Goal: Information Seeking & Learning: Learn about a topic

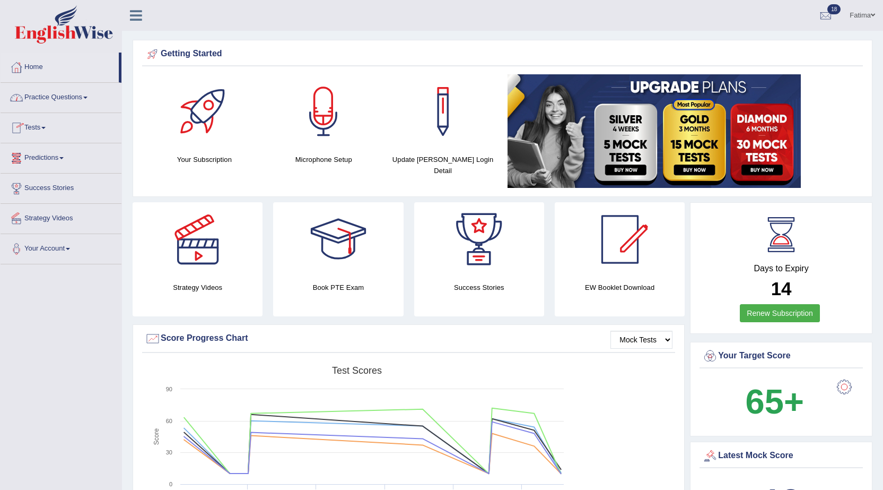
click at [33, 130] on link "Tests" at bounding box center [61, 126] width 121 height 27
click at [30, 184] on link "History" at bounding box center [69, 189] width 99 height 19
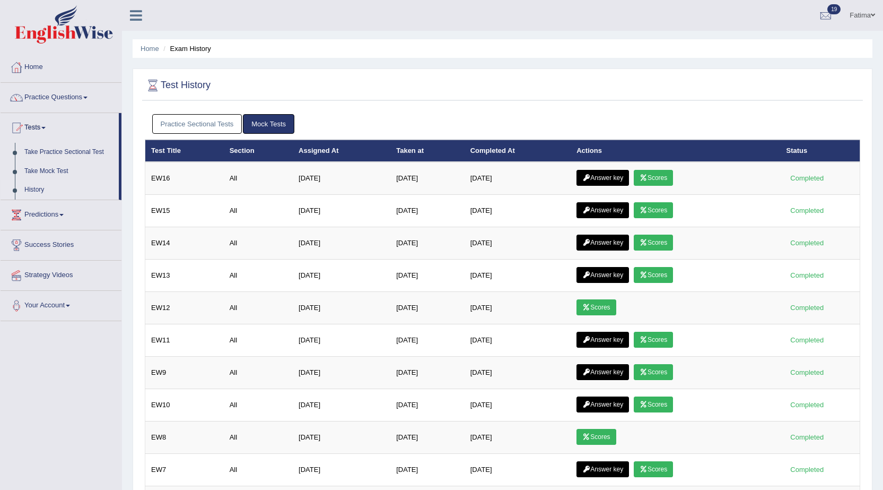
scroll to position [106, 0]
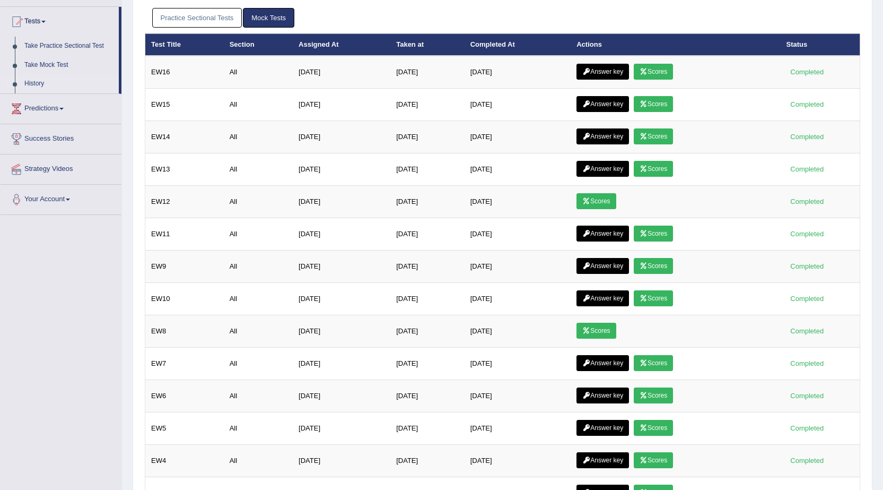
click at [658, 76] on link "Scores" at bounding box center [653, 72] width 39 height 16
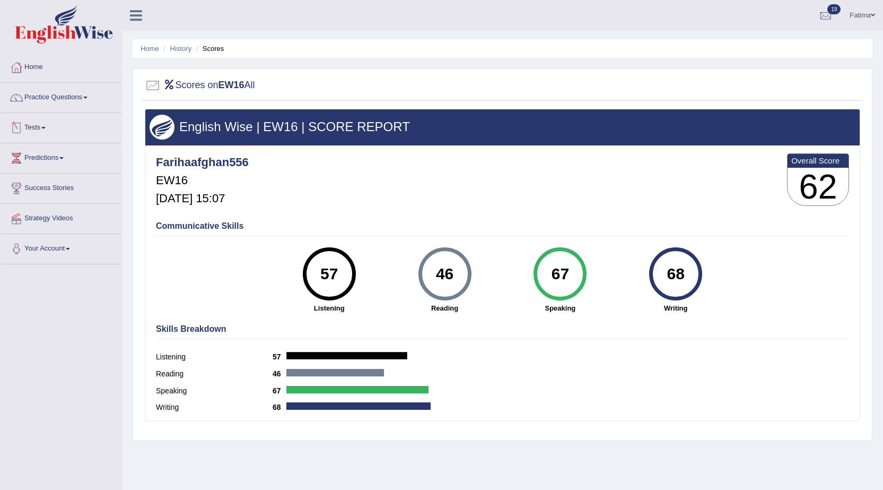
click at [36, 125] on link "Tests" at bounding box center [61, 126] width 121 height 27
click at [28, 188] on link "History" at bounding box center [69, 189] width 99 height 19
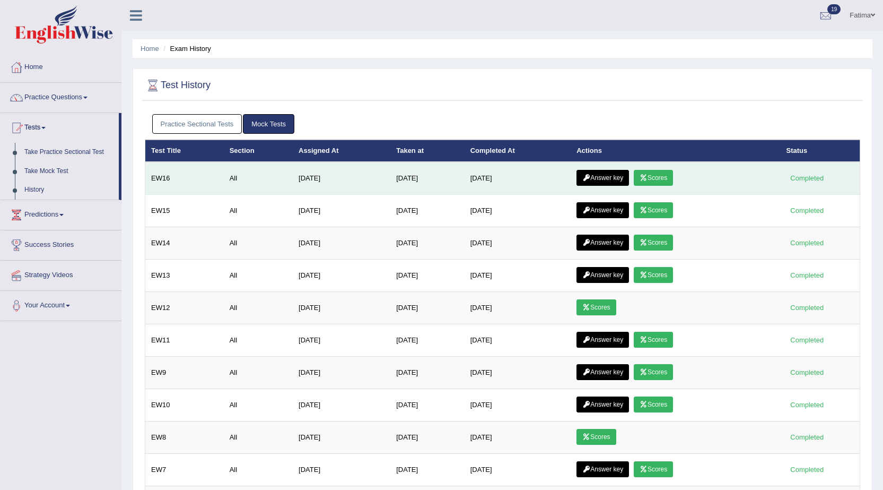
click at [593, 173] on link "Answer key" at bounding box center [603, 178] width 53 height 16
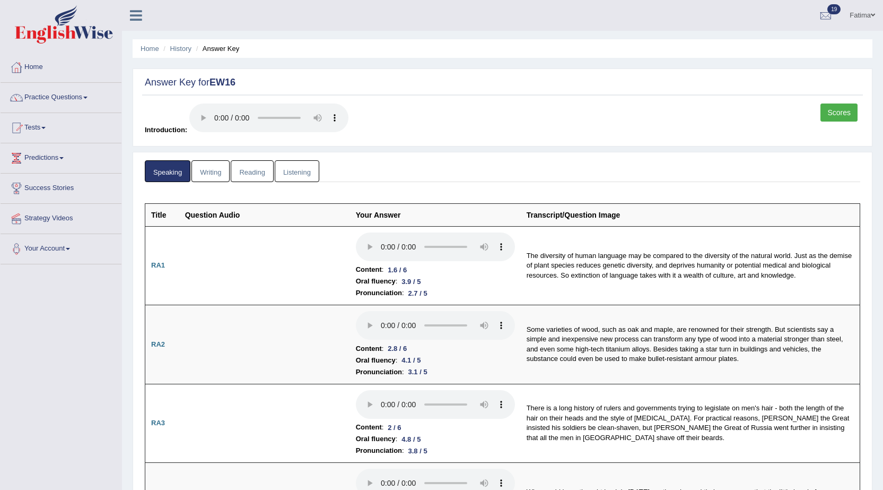
click at [205, 167] on link "Writing" at bounding box center [210, 171] width 38 height 22
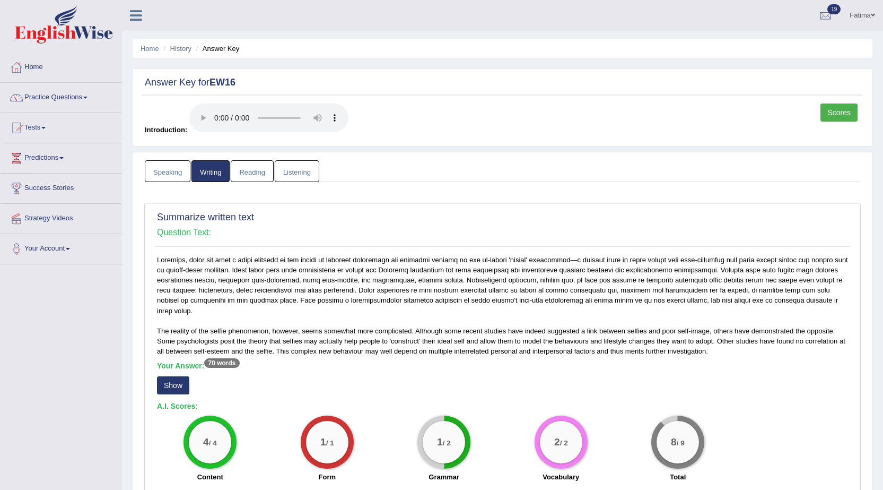
click at [254, 164] on link "Reading" at bounding box center [252, 171] width 42 height 22
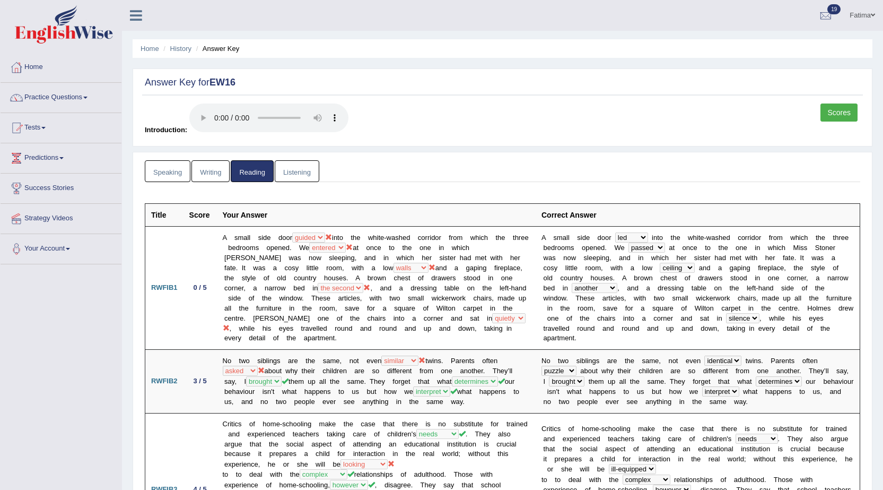
click at [299, 170] on link "Listening" at bounding box center [297, 171] width 45 height 22
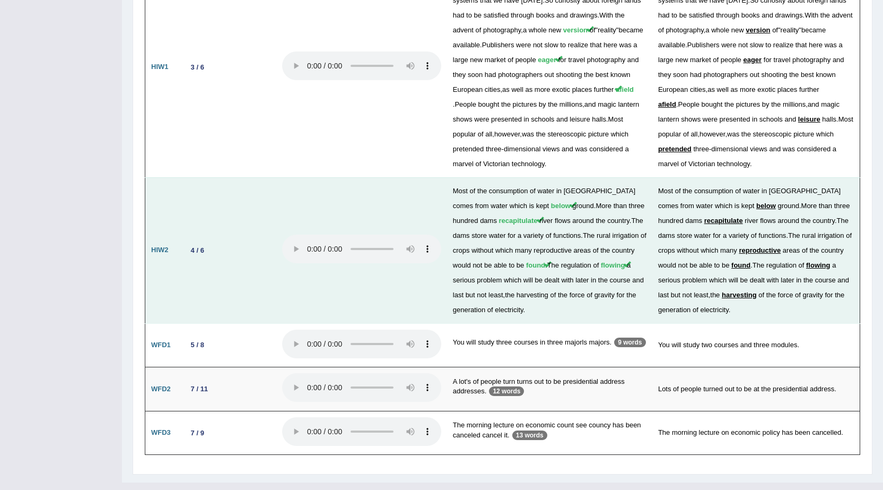
scroll to position [1614, 0]
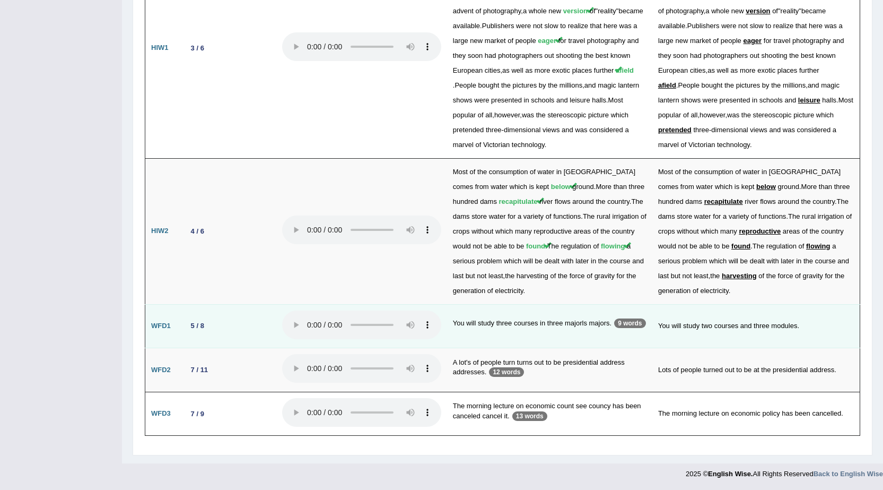
click at [627, 327] on p "9 words" at bounding box center [629, 323] width 31 height 10
click at [626, 324] on p "9 words" at bounding box center [629, 323] width 31 height 10
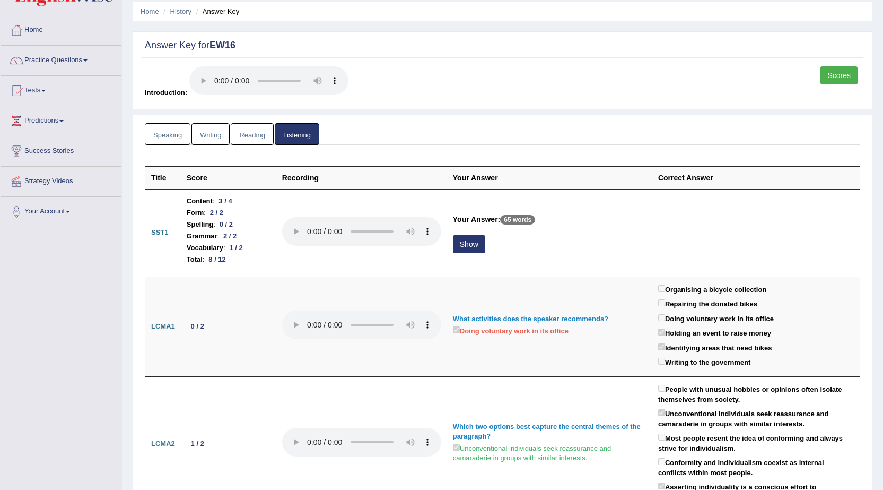
scroll to position [0, 0]
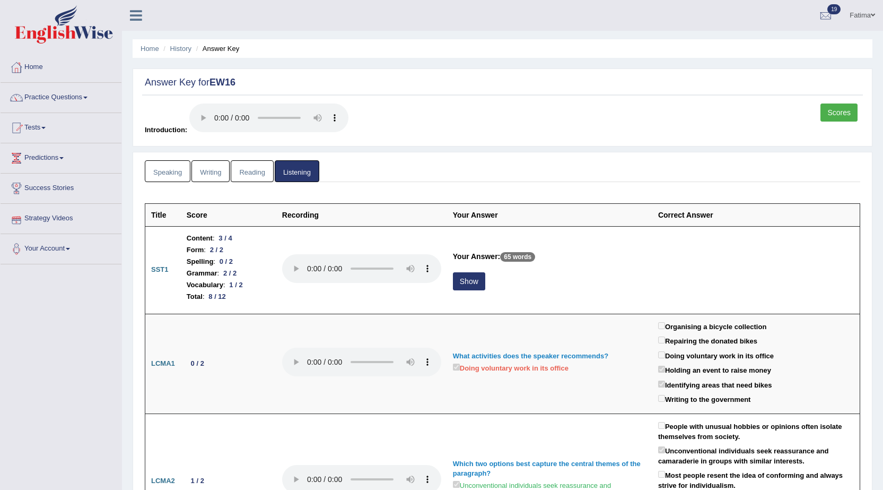
click at [250, 175] on link "Reading" at bounding box center [252, 171] width 42 height 22
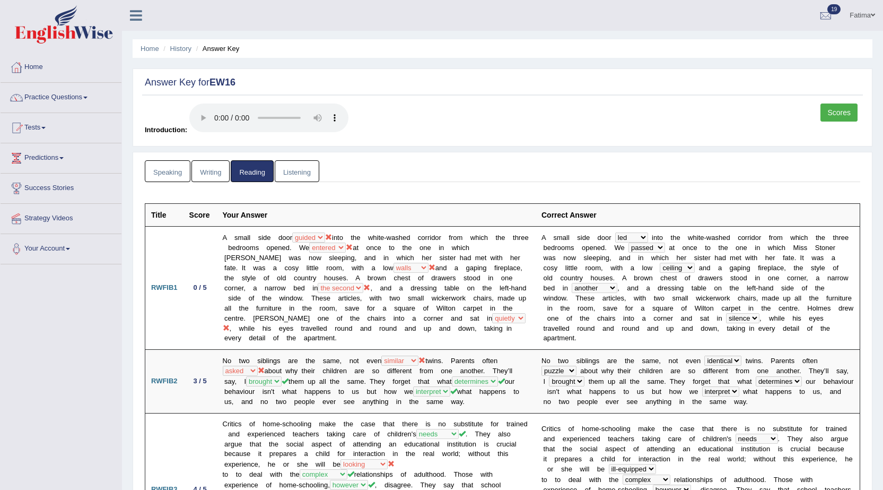
click at [218, 174] on link "Writing" at bounding box center [210, 171] width 38 height 22
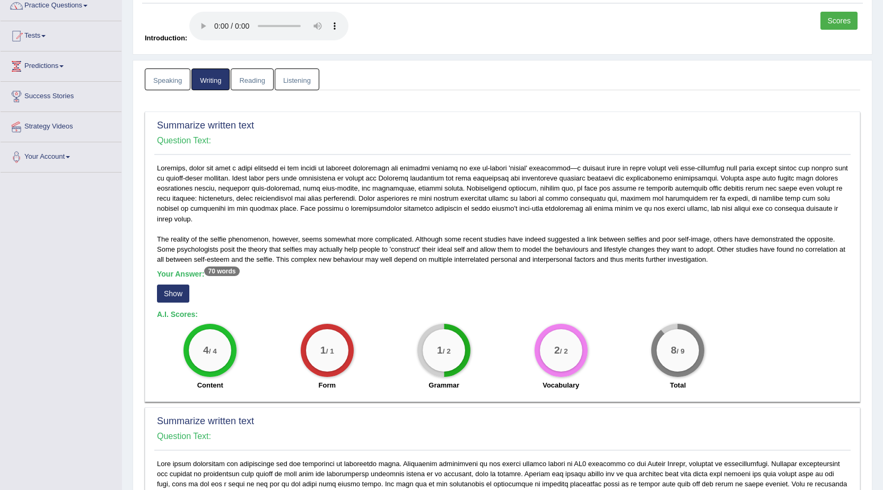
scroll to position [106, 0]
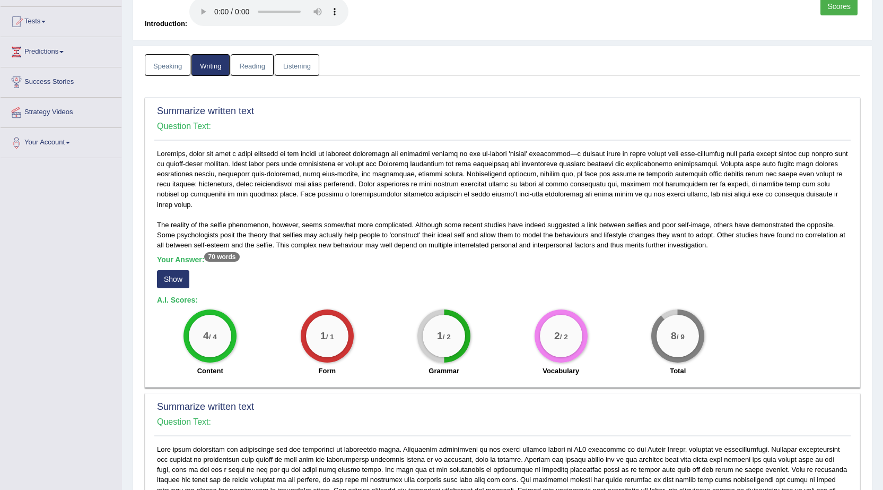
click at [151, 352] on div "Summarize written text Question Text: The reality of the selfie phenomenon, how…" at bounding box center [503, 242] width 716 height 290
click at [83, 333] on div "Toggle navigation Home Practice Questions Speaking Practice Read Aloud Repeat S…" at bounding box center [441, 426] width 883 height 1065
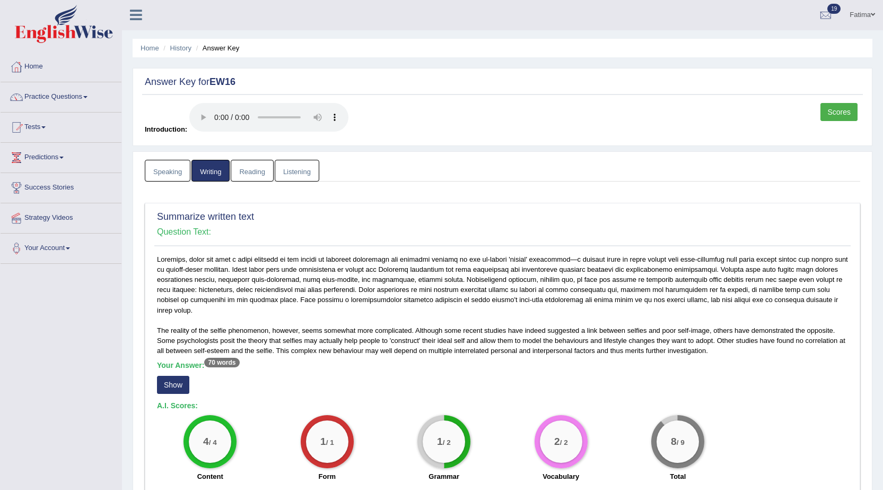
scroll to position [0, 0]
click at [260, 170] on link "Reading" at bounding box center [252, 171] width 42 height 22
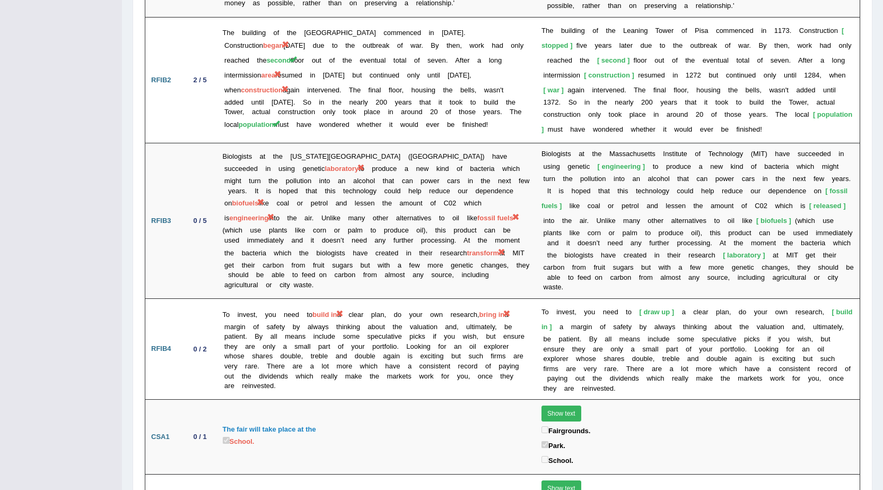
scroll to position [1538, 0]
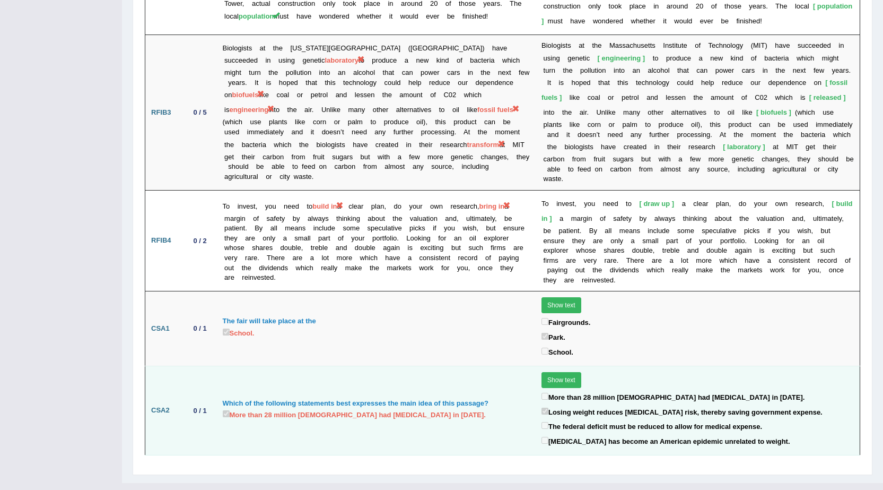
click at [542, 405] on div "Losing weight reduces diabetes risk, thereby saving government expense." at bounding box center [698, 412] width 312 height 15
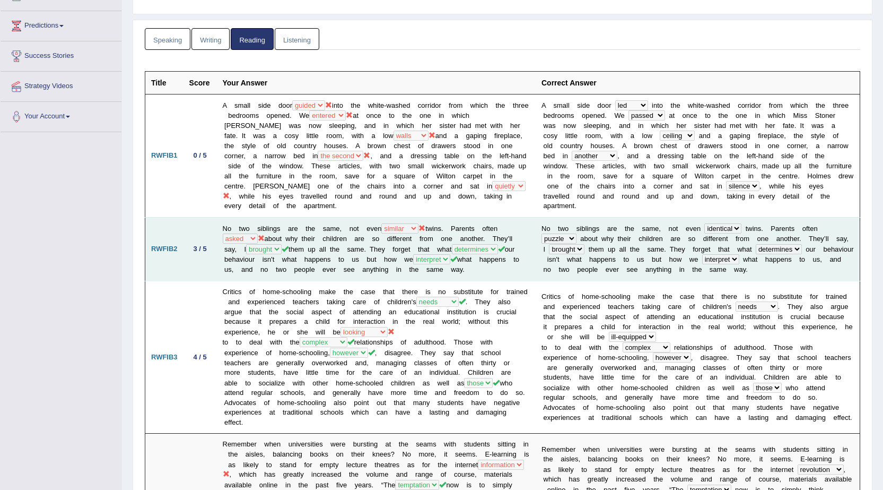
scroll to position [0, 0]
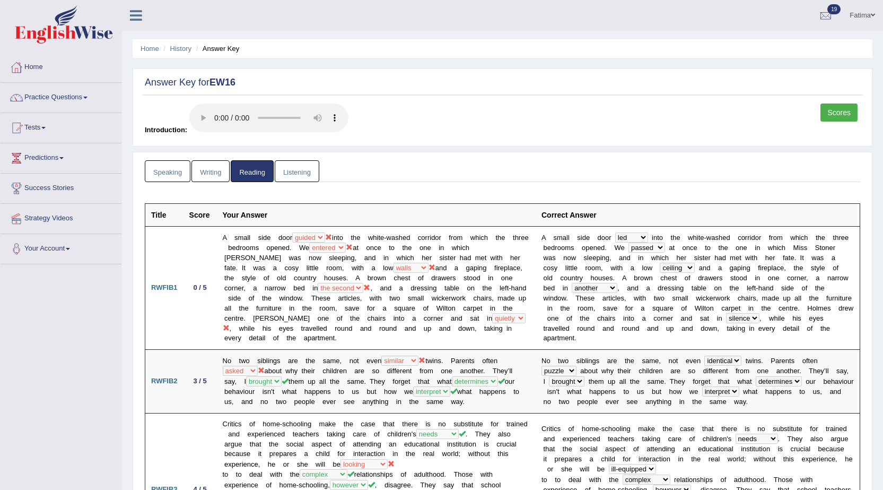
click at [208, 172] on link "Writing" at bounding box center [210, 171] width 38 height 22
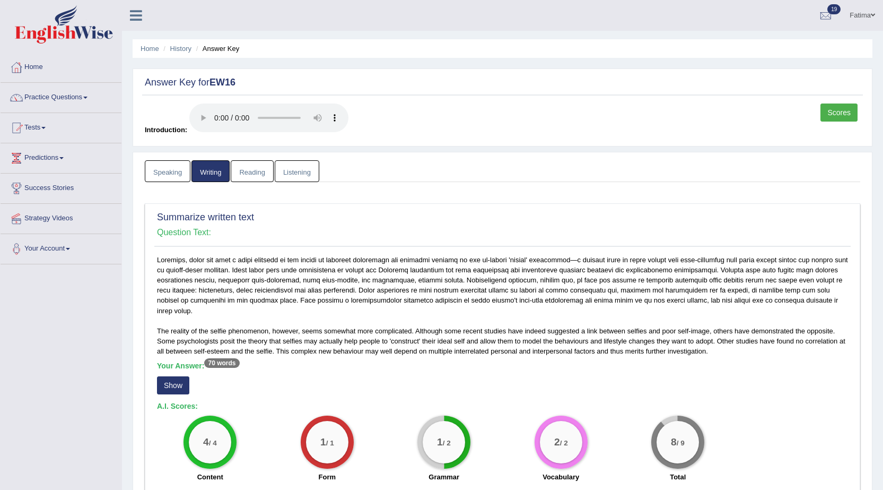
click at [168, 171] on link "Speaking" at bounding box center [168, 171] width 46 height 22
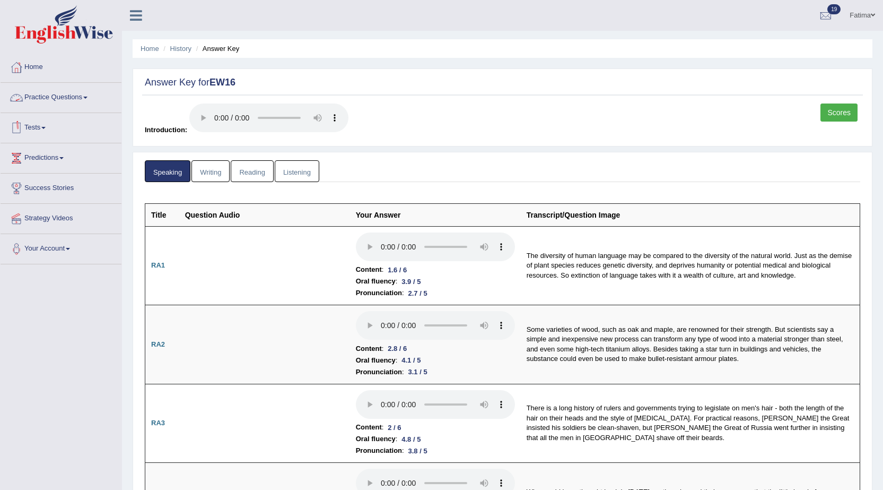
click at [44, 127] on link "Tests" at bounding box center [61, 126] width 121 height 27
click at [35, 180] on link "History" at bounding box center [69, 189] width 99 height 19
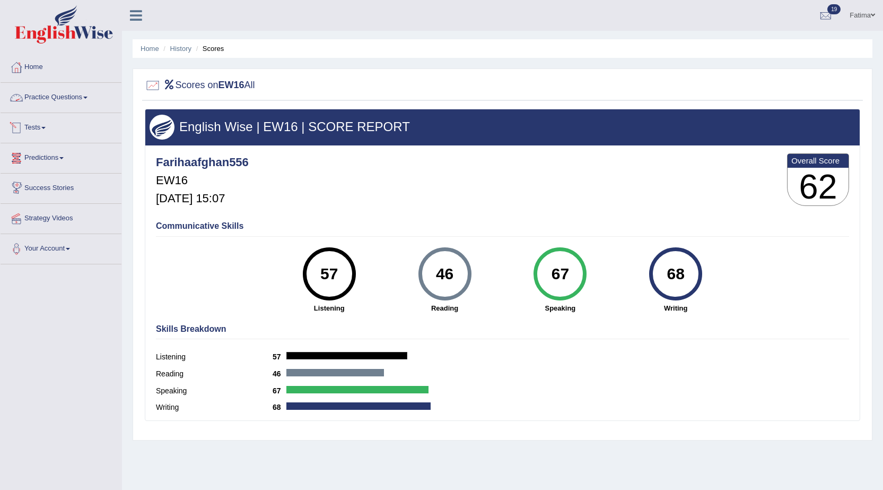
click at [38, 119] on link "Tests" at bounding box center [61, 126] width 121 height 27
click at [44, 171] on link "Take Mock Test" at bounding box center [69, 171] width 99 height 19
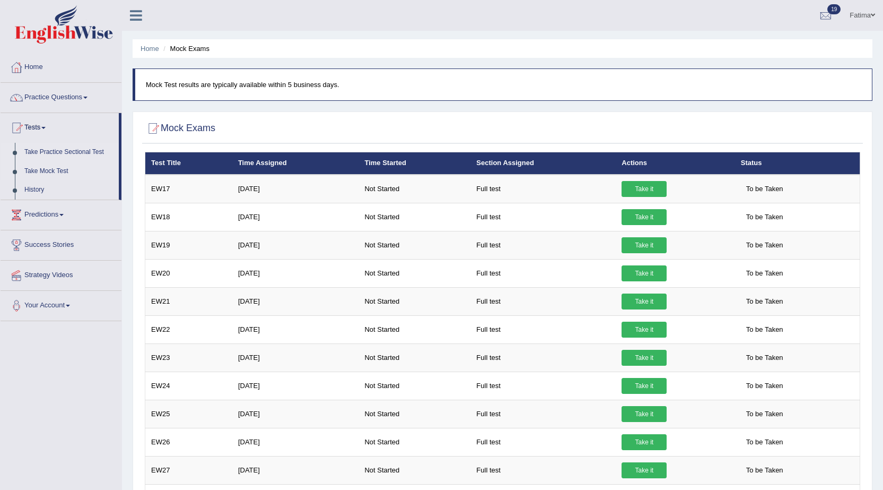
click at [80, 146] on link "Take Practice Sectional Test" at bounding box center [69, 152] width 99 height 19
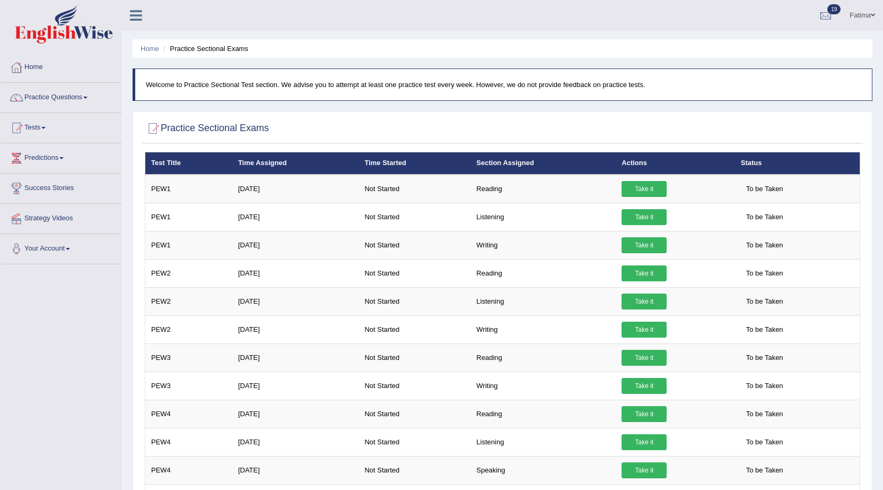
click at [642, 181] on link "Take it" at bounding box center [644, 189] width 45 height 16
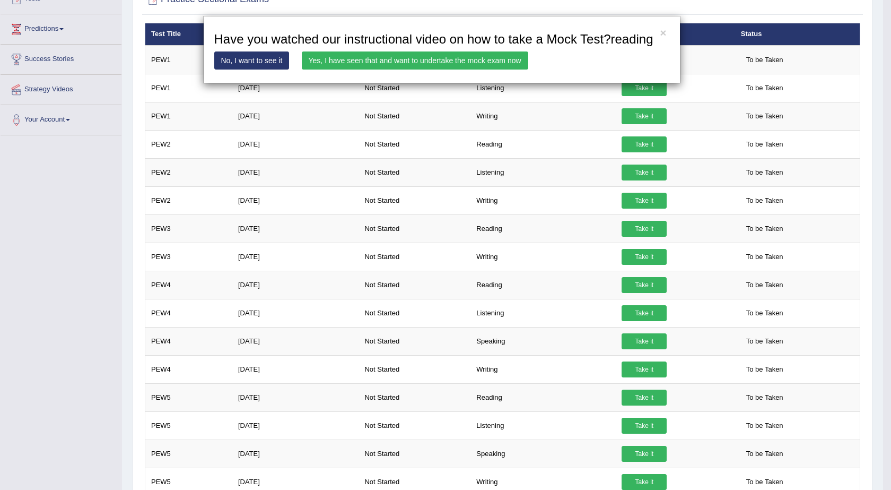
scroll to position [129, 0]
click at [483, 62] on link "Yes, I have seen that and want to undertake the mock exam now" at bounding box center [415, 60] width 226 height 18
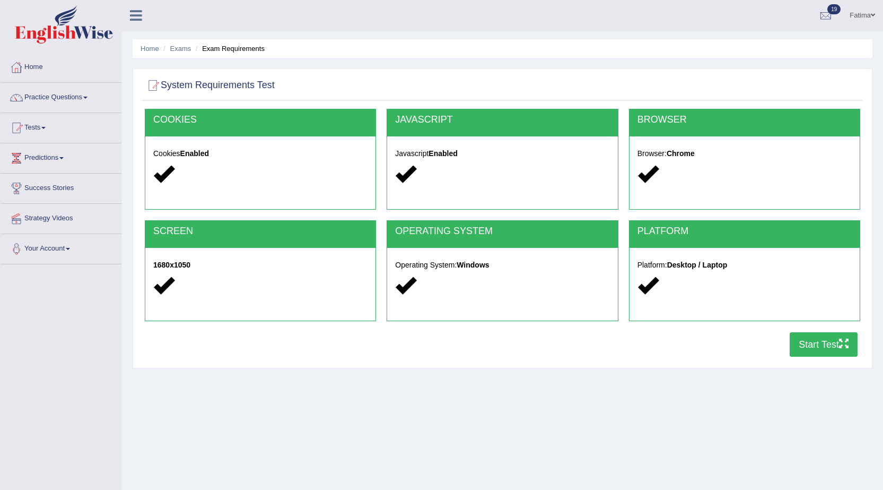
click at [816, 345] on button "Start Test" at bounding box center [824, 344] width 68 height 24
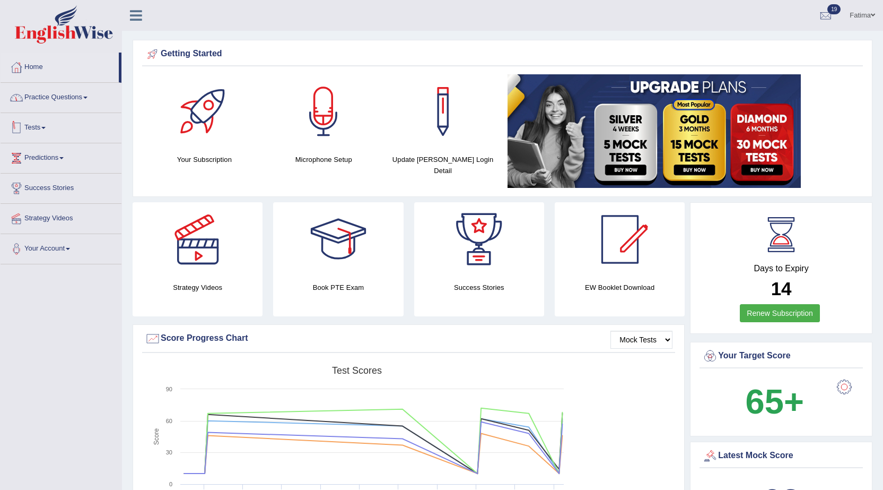
click at [43, 125] on link "Tests" at bounding box center [61, 126] width 121 height 27
click at [48, 168] on link "Take Mock Test" at bounding box center [69, 171] width 99 height 19
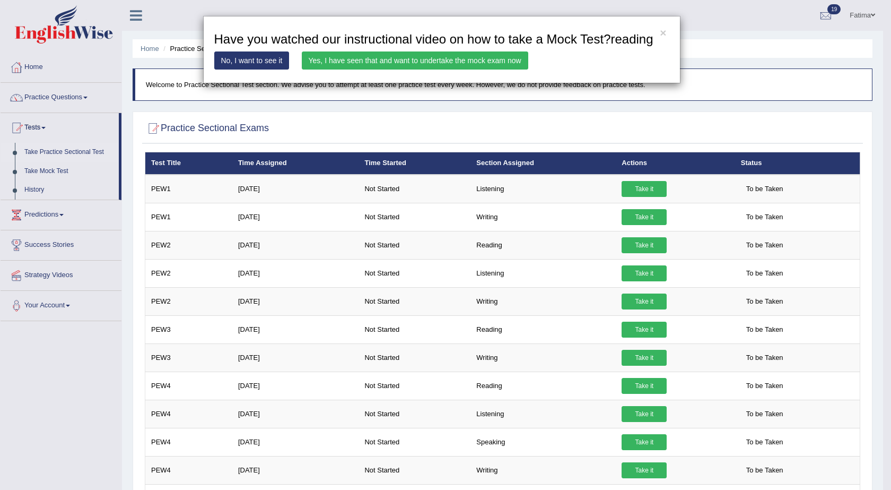
click at [455, 61] on link "Yes, I have seen that and want to undertake the mock exam now" at bounding box center [415, 60] width 226 height 18
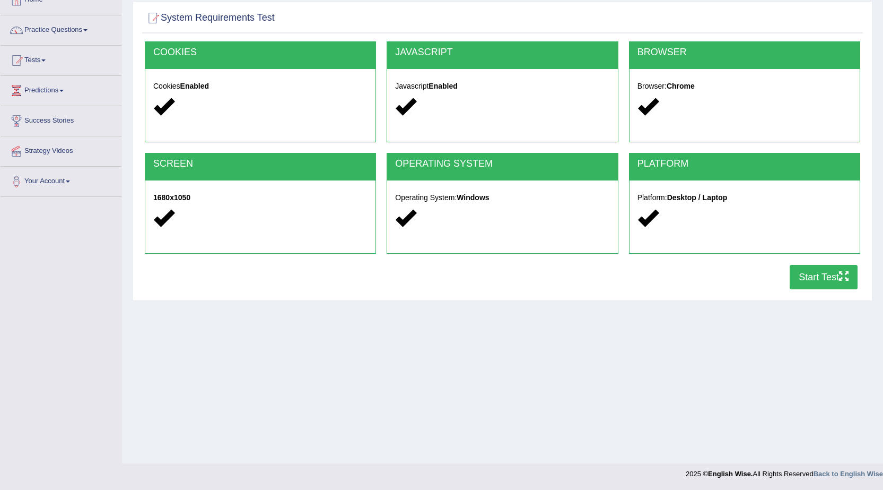
click at [817, 278] on button "Start Test" at bounding box center [824, 277] width 68 height 24
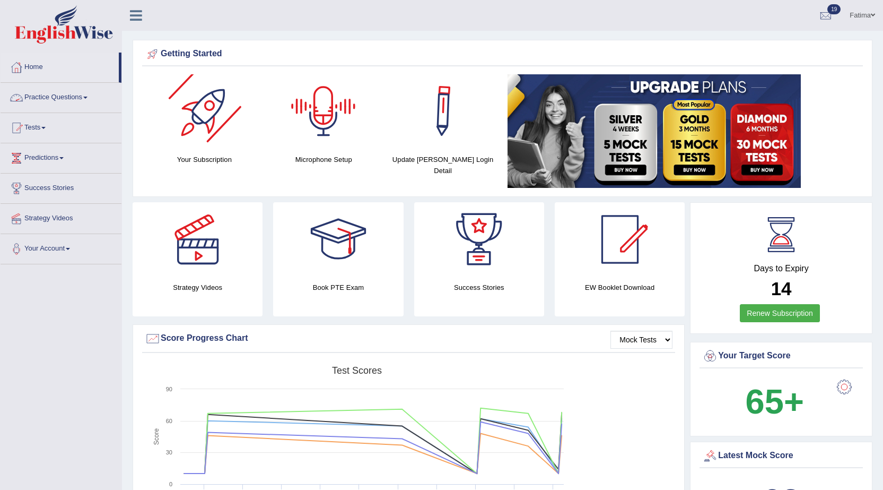
click at [76, 103] on link "Practice Questions" at bounding box center [61, 96] width 121 height 27
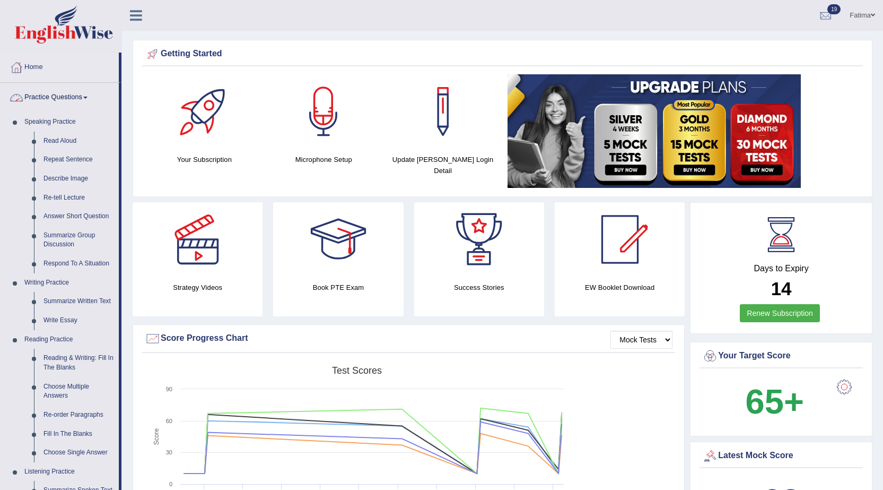
click at [88, 96] on link "Practice Questions" at bounding box center [60, 96] width 118 height 27
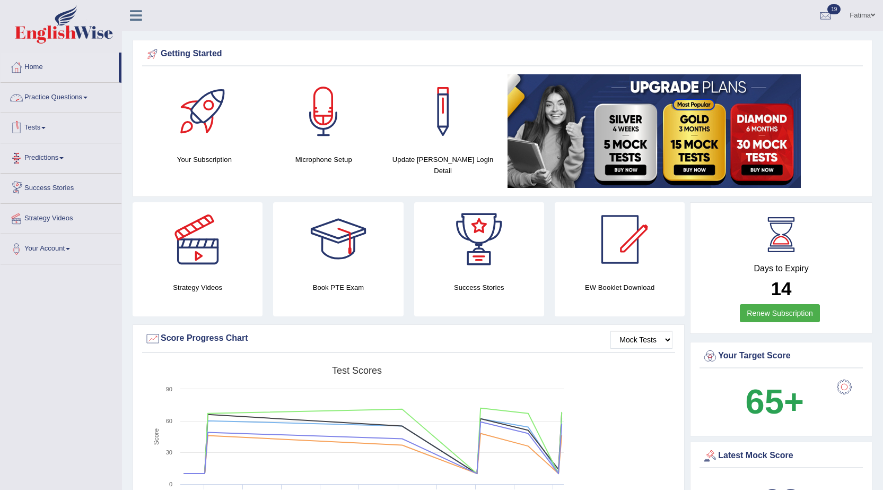
click at [39, 129] on link "Tests" at bounding box center [61, 126] width 121 height 27
click at [25, 184] on link "History" at bounding box center [69, 189] width 99 height 19
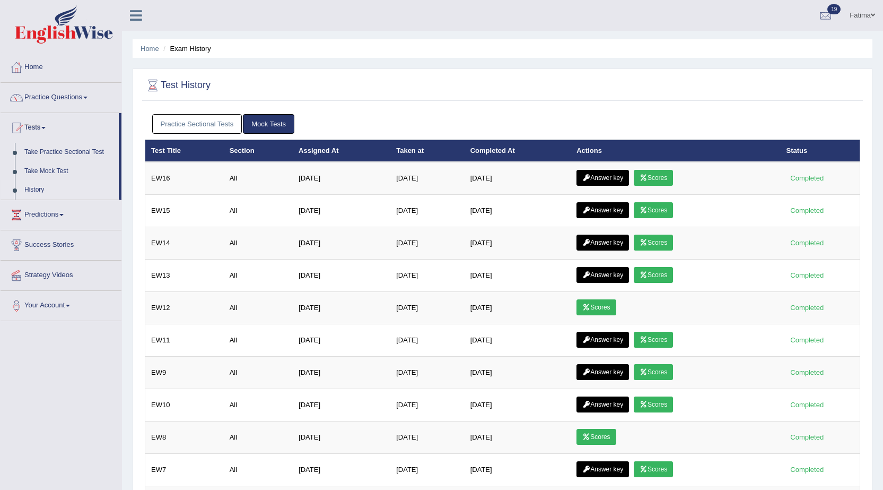
click at [180, 123] on link "Practice Sectional Tests" at bounding box center [197, 124] width 90 height 20
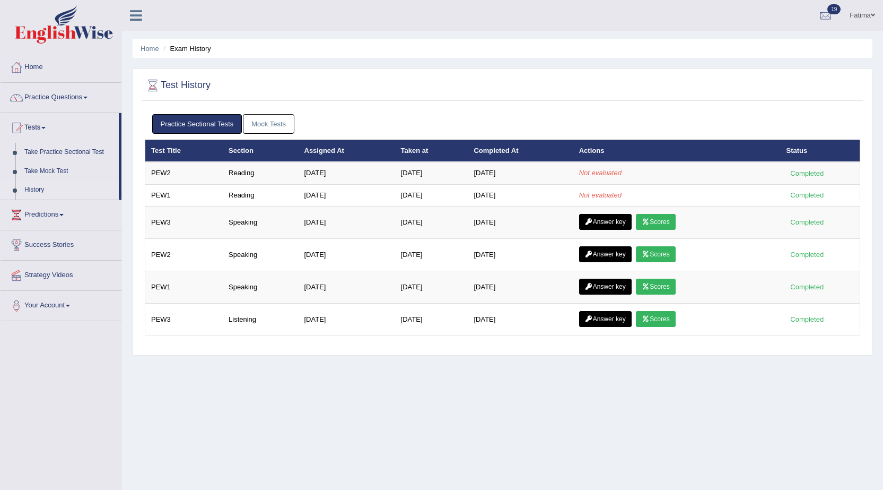
click at [28, 187] on link "History" at bounding box center [69, 189] width 99 height 19
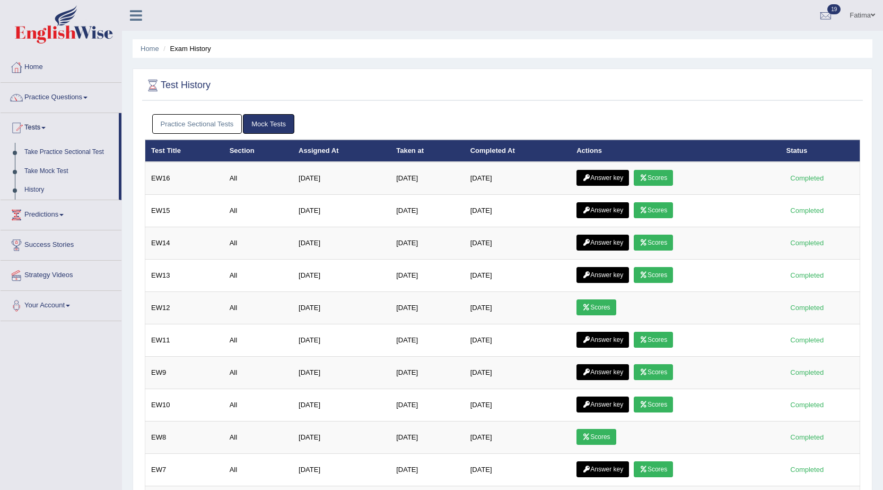
click at [204, 119] on link "Practice Sectional Tests" at bounding box center [197, 124] width 90 height 20
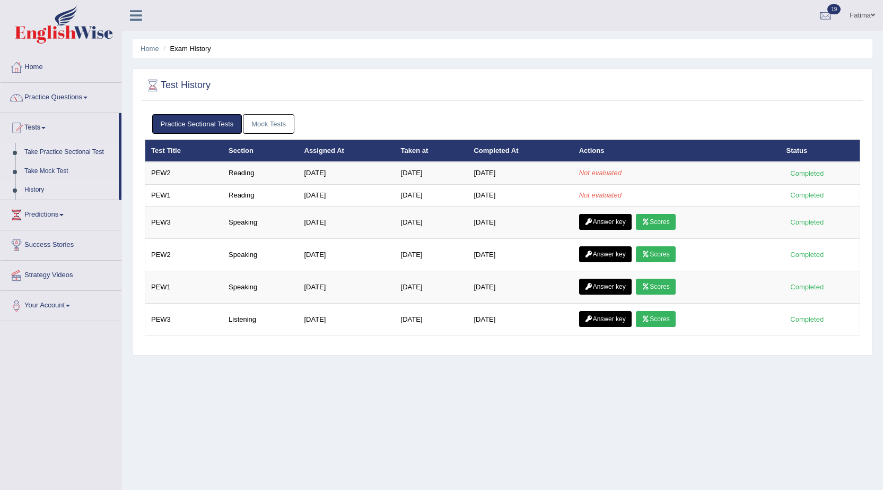
click at [75, 148] on link "Take Practice Sectional Test" at bounding box center [69, 152] width 99 height 19
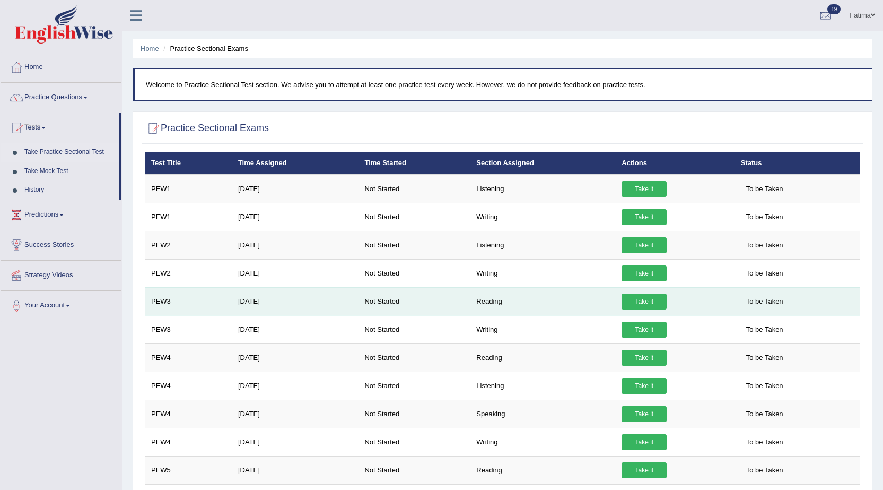
click at [643, 300] on link "Take it" at bounding box center [644, 301] width 45 height 16
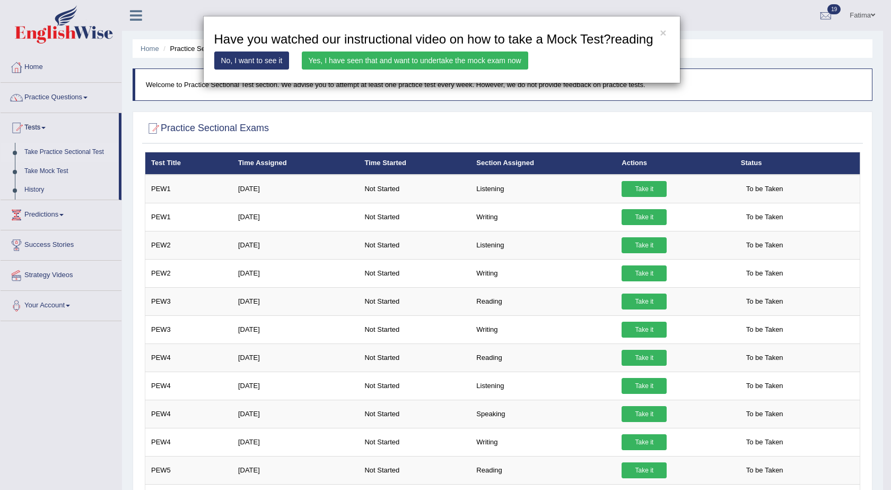
click at [423, 58] on link "Yes, I have seen that and want to undertake the mock exam now" at bounding box center [415, 60] width 226 height 18
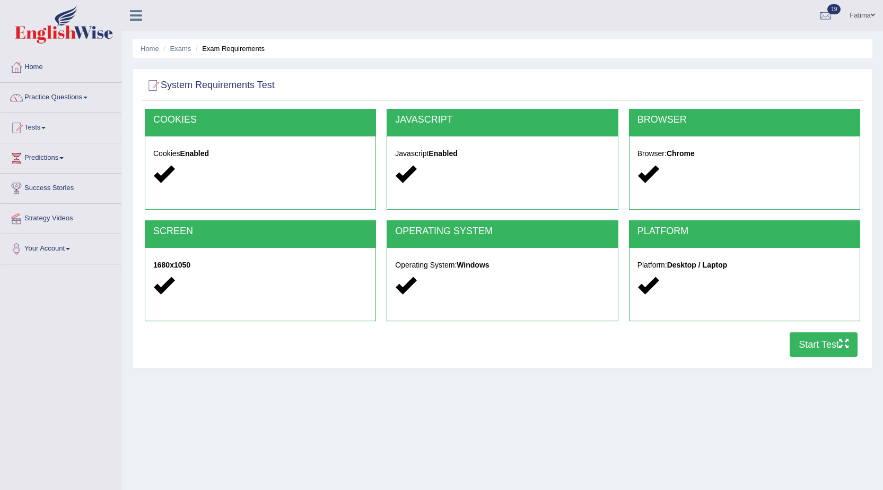
click at [808, 343] on button "Start Test" at bounding box center [824, 344] width 68 height 24
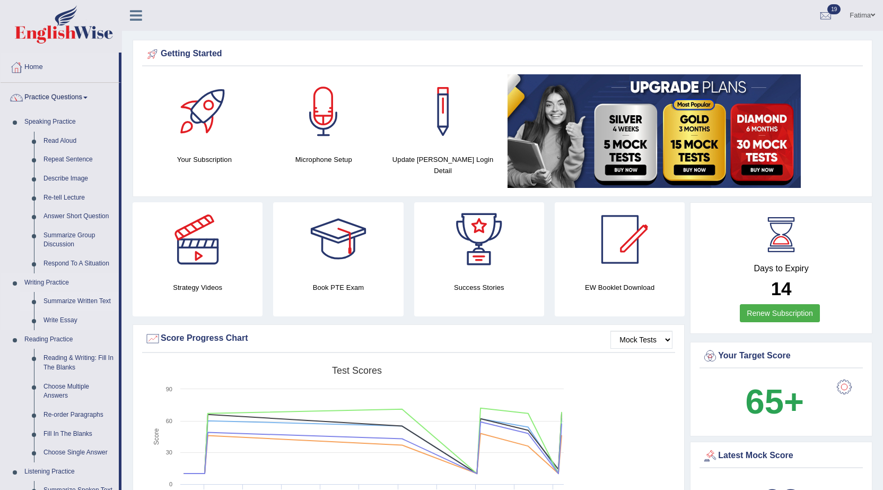
click at [76, 300] on link "Summarize Written Text" at bounding box center [79, 301] width 80 height 19
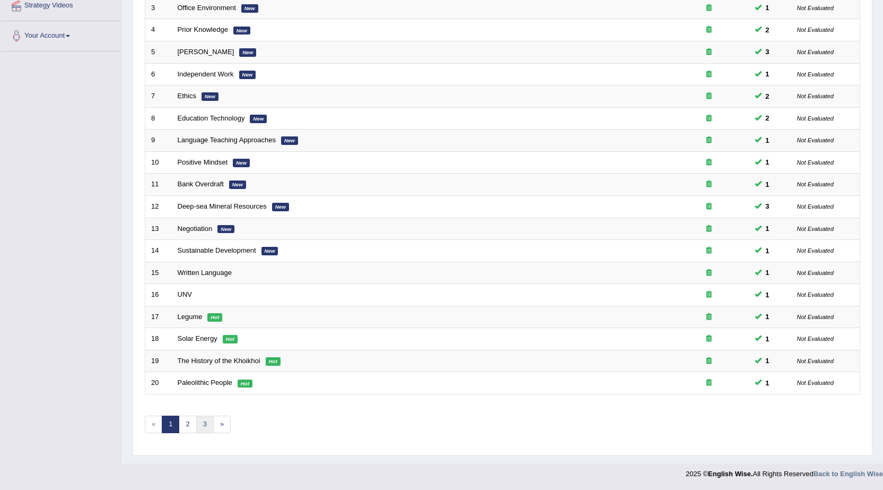
click at [204, 429] on link "3" at bounding box center [205, 424] width 18 height 18
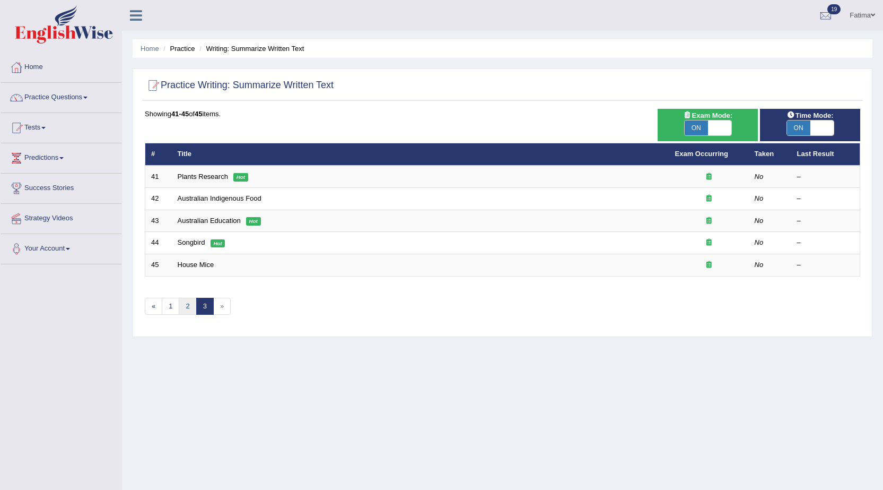
click at [184, 305] on link "2" at bounding box center [188, 307] width 18 height 18
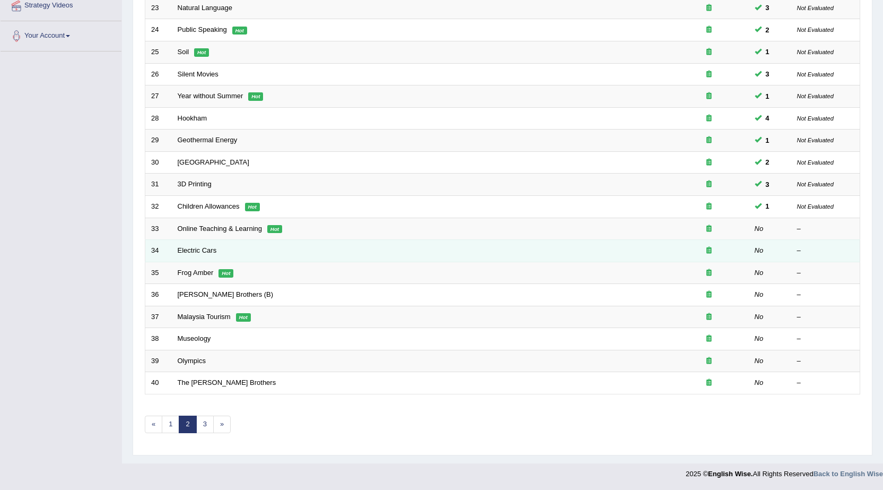
scroll to position [213, 0]
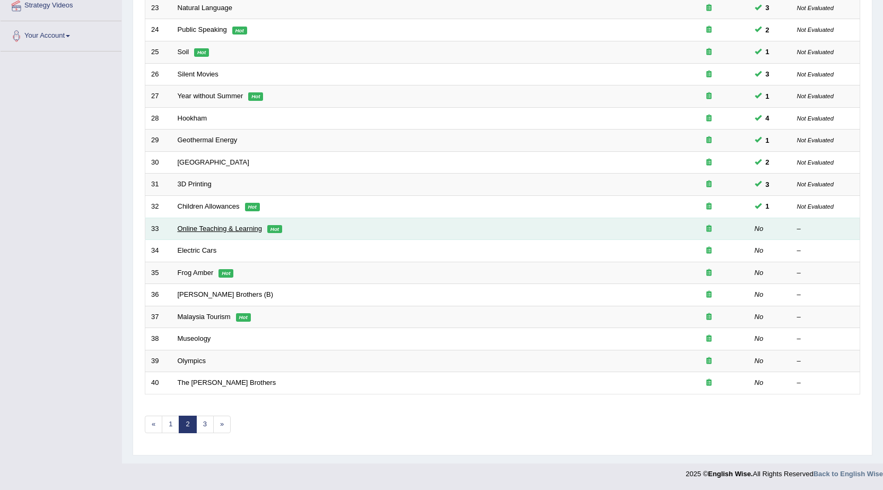
click at [181, 228] on link "Online Teaching & Learning" at bounding box center [220, 228] width 85 height 8
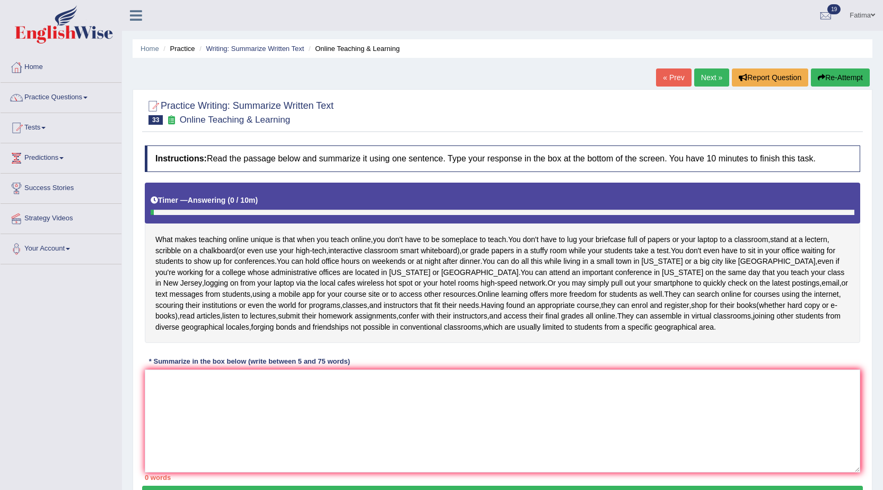
click at [99, 310] on div "Toggle navigation Home Practice Questions Speaking Practice Read Aloud Repeat S…" at bounding box center [441, 276] width 883 height 552
drag, startPoint x: 390, startPoint y: 403, endPoint x: 508, endPoint y: 408, distance: 117.9
click at [395, 403] on textarea at bounding box center [503, 420] width 716 height 103
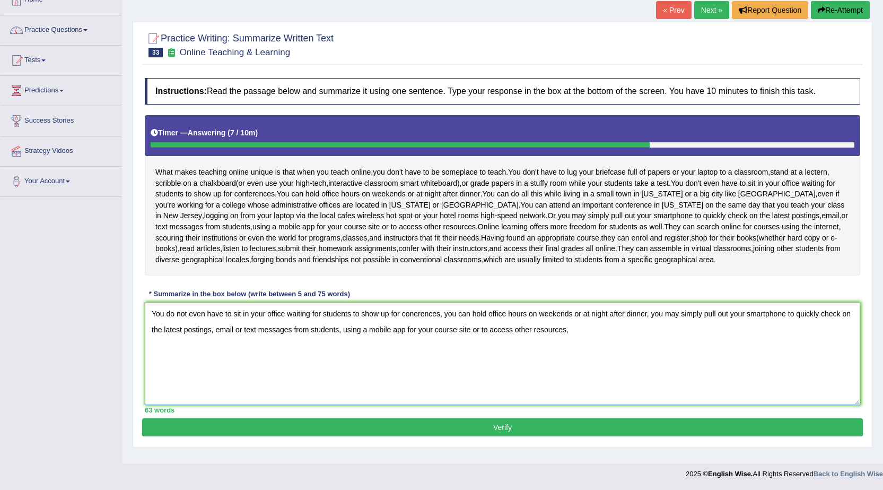
scroll to position [81, 0]
type textarea "You do not even have to sit in your office waiting for students to show up for …"
click at [386, 436] on button "Verify" at bounding box center [502, 427] width 721 height 18
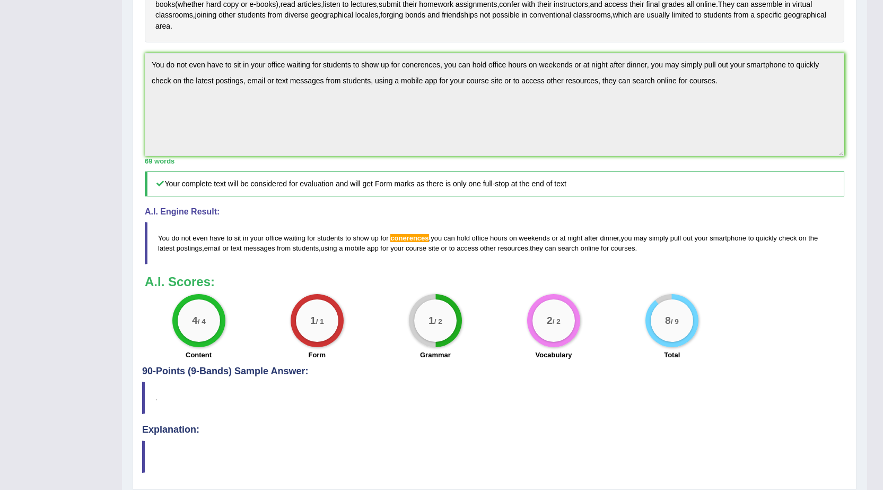
scroll to position [58, 0]
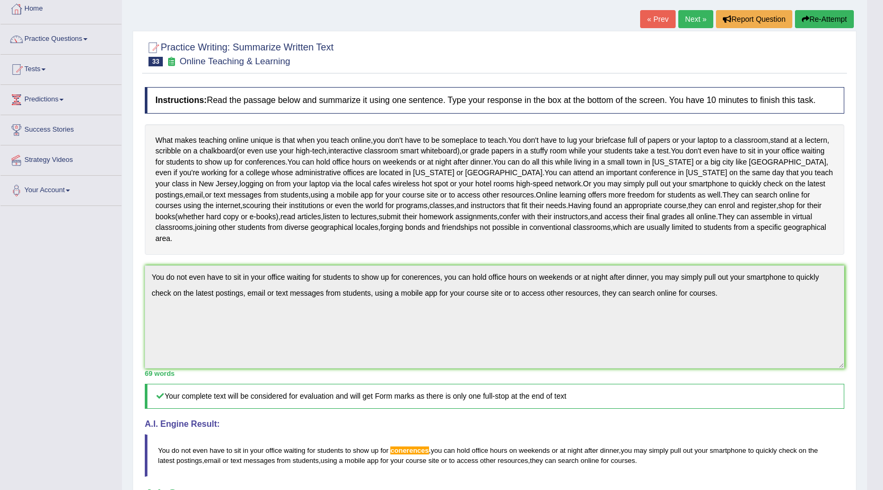
click at [816, 15] on button "Re-Attempt" at bounding box center [824, 19] width 59 height 18
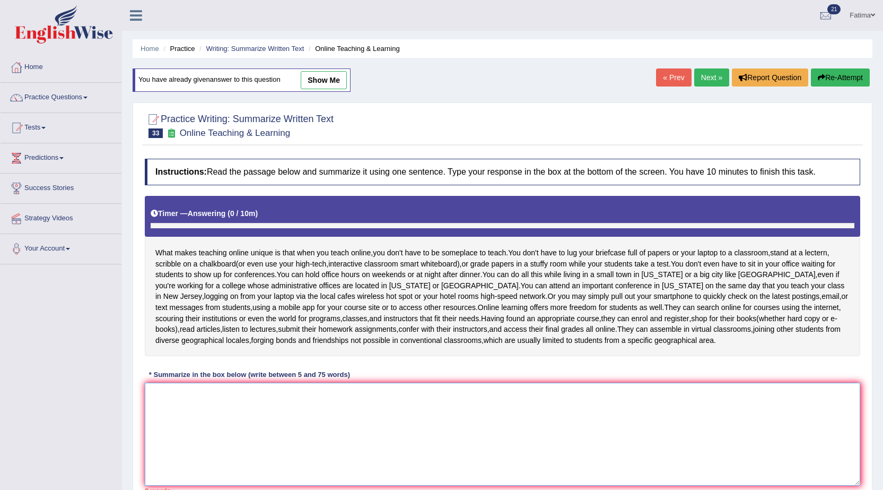
click at [322, 393] on textarea at bounding box center [503, 433] width 716 height 103
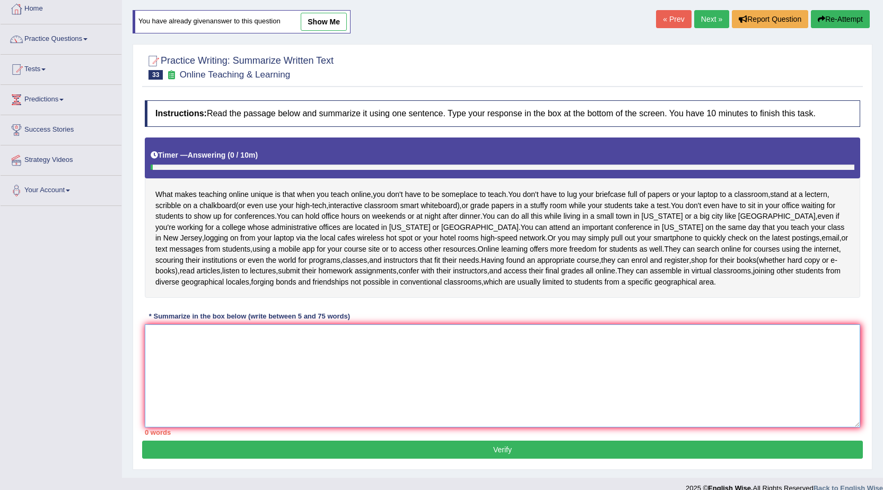
paste textarea "You do not even have to sit in your office waiting for students to show up for …"
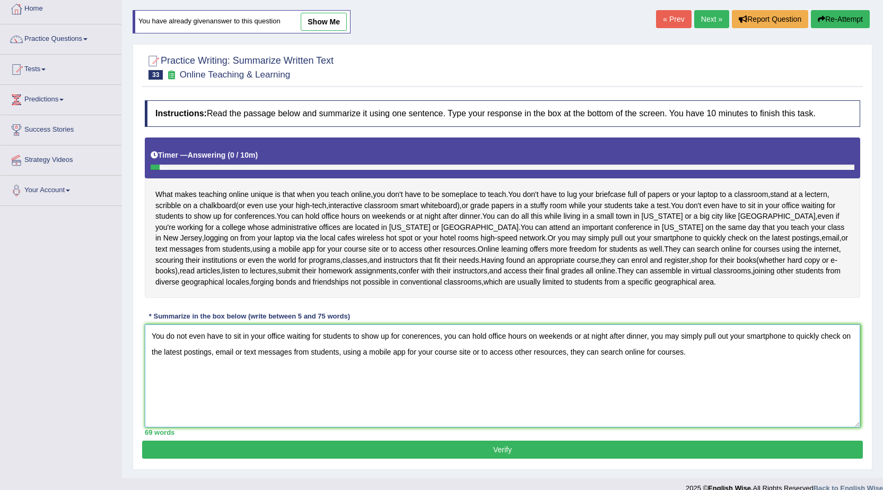
drag, startPoint x: 439, startPoint y: 358, endPoint x: 439, endPoint y: 364, distance: 6.4
click at [439, 359] on textarea "You do not even have to sit in your office waiting for students to show up for …" at bounding box center [503, 375] width 716 height 103
type textarea "You do not even have to sit in your office waiting for students to show up, you…"
click at [470, 458] on button "Verify" at bounding box center [502, 449] width 721 height 18
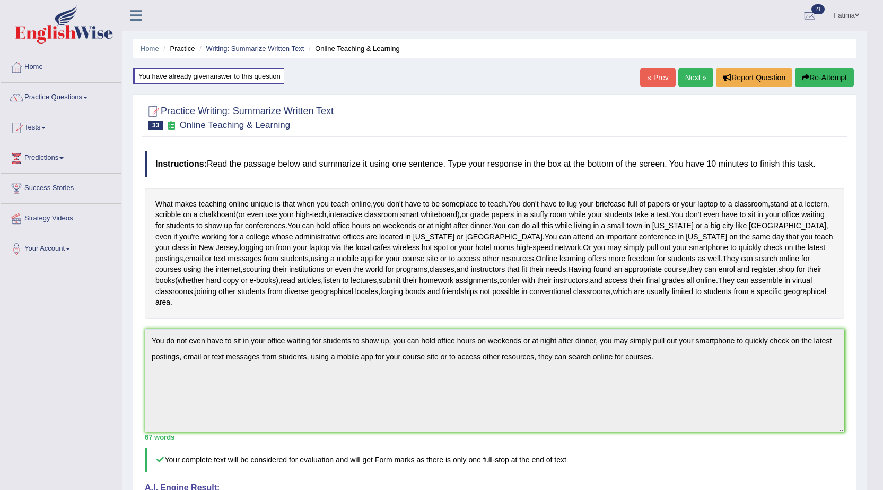
click at [687, 76] on link "Next »" at bounding box center [695, 77] width 35 height 18
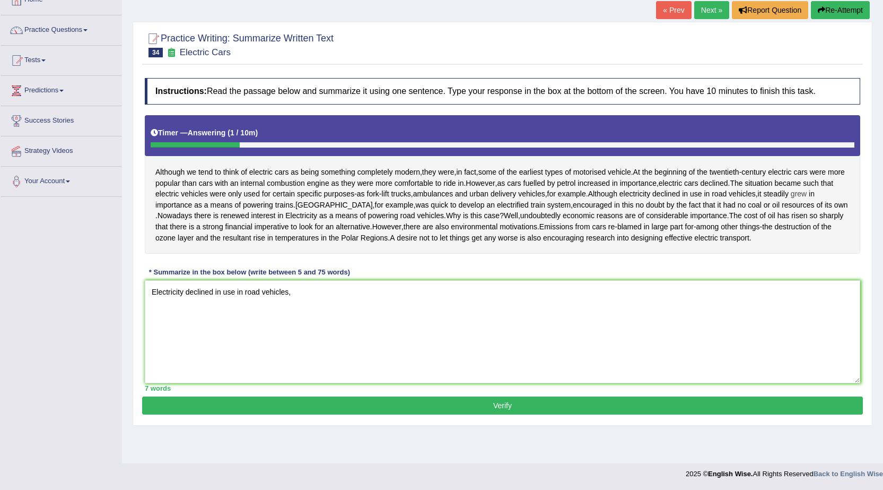
drag, startPoint x: 257, startPoint y: 203, endPoint x: 375, endPoint y: 215, distance: 119.0
click at [371, 215] on div "Although we tend to think of electric cars as being something completely modern…" at bounding box center [503, 184] width 716 height 139
click at [309, 329] on textarea "Electricity declined in use in road vehicles," at bounding box center [503, 331] width 716 height 103
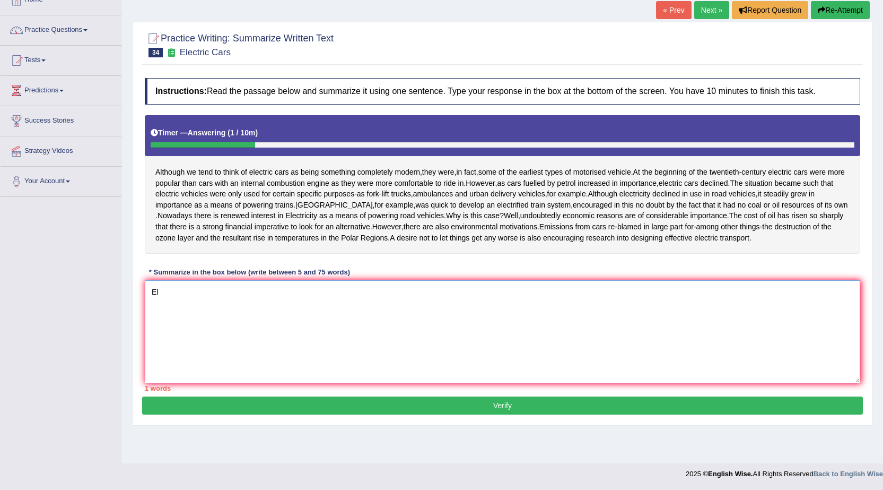
type textarea "E"
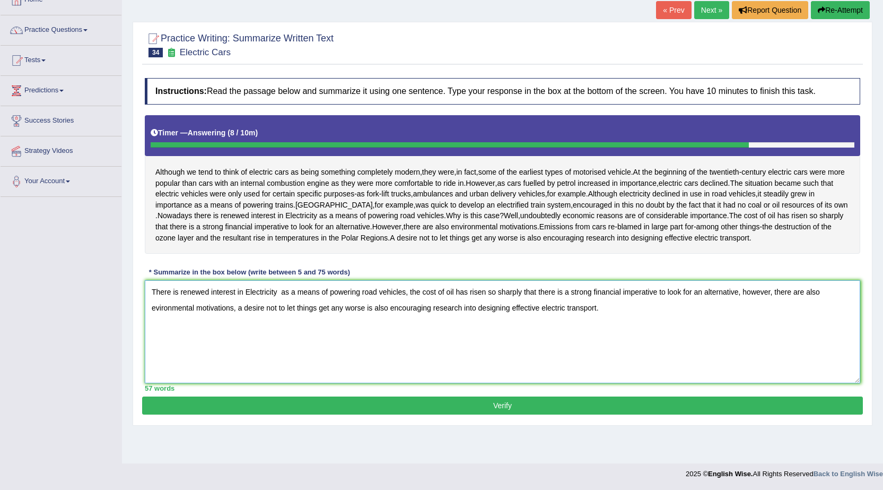
click at [408, 322] on textarea "There is renewed interest in Electricity as a means of powering road vehicles, …" at bounding box center [503, 331] width 716 height 103
type textarea "There is renewed interest in Electricity as a means of powering road vehicles, …"
click at [500, 414] on button "Verify" at bounding box center [502, 405] width 721 height 18
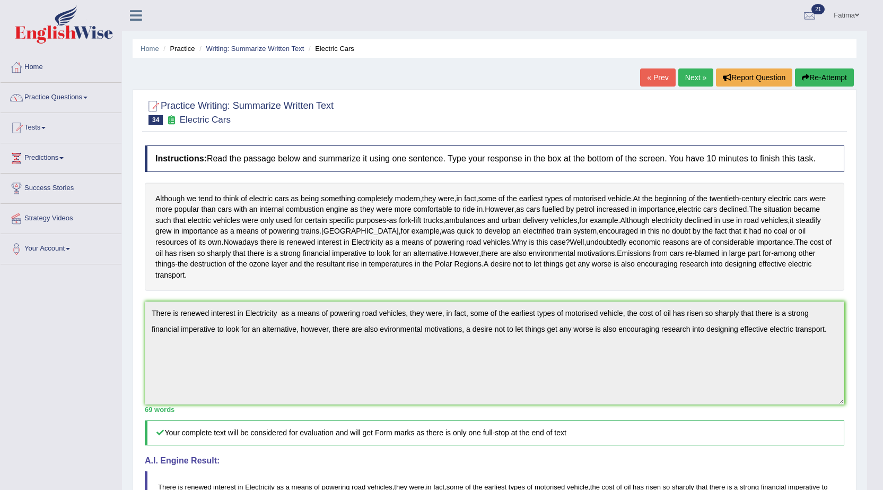
click at [698, 77] on link "Next »" at bounding box center [695, 77] width 35 height 18
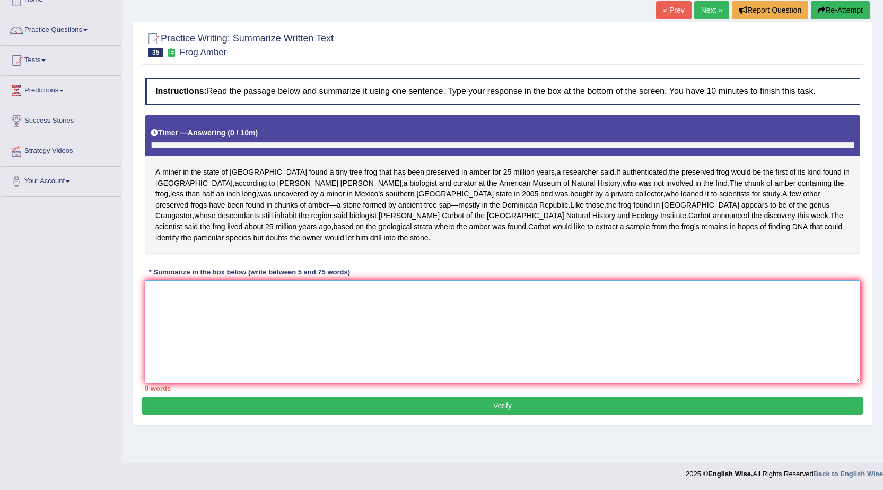
click at [365, 333] on textarea at bounding box center [503, 331] width 716 height 103
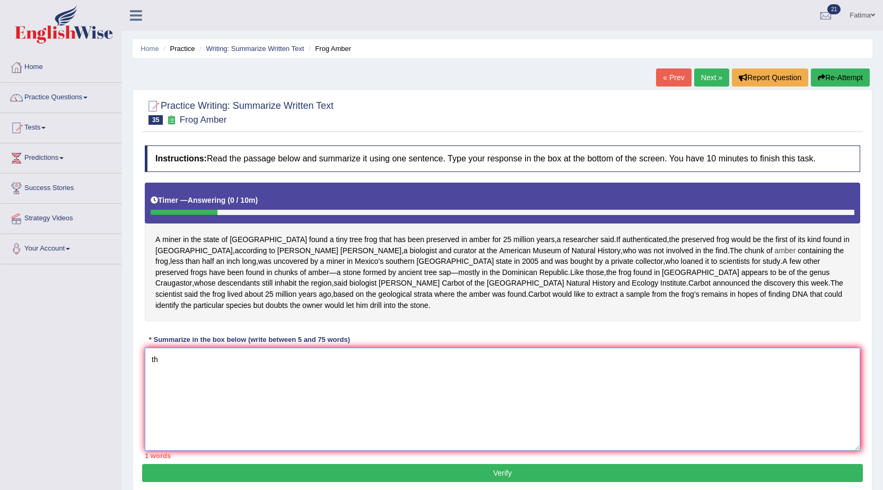
type textarea "t"
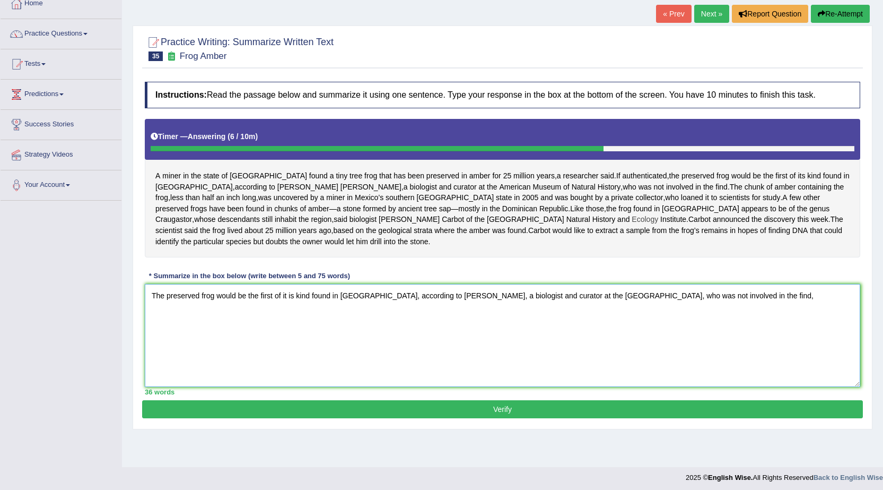
scroll to position [71, 0]
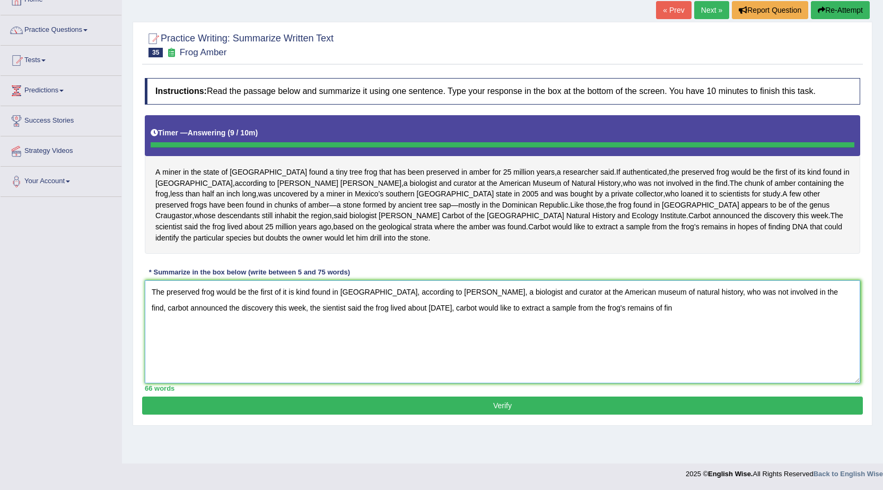
type textarea "The preserved frog would be the first of it is kind found in [GEOGRAPHIC_DATA],…"
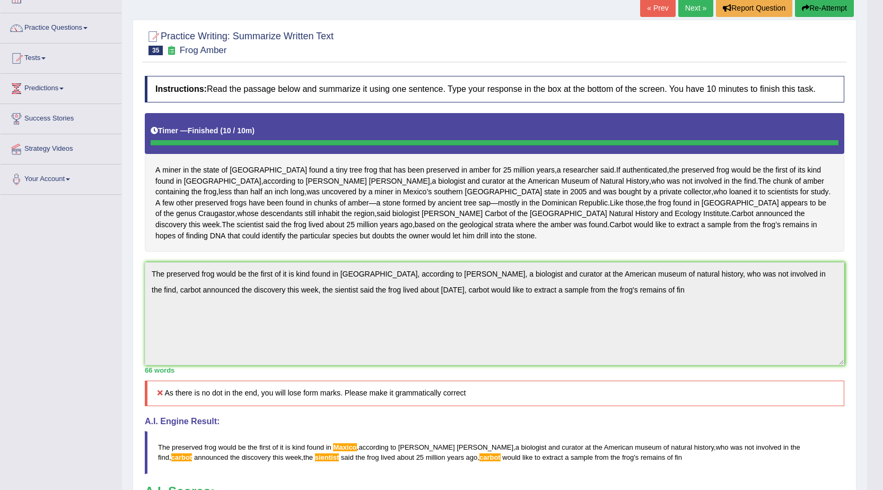
click at [753, 278] on div "Instructions: Read the passage below and summarize it using one sentence. Type …" at bounding box center [494, 323] width 705 height 504
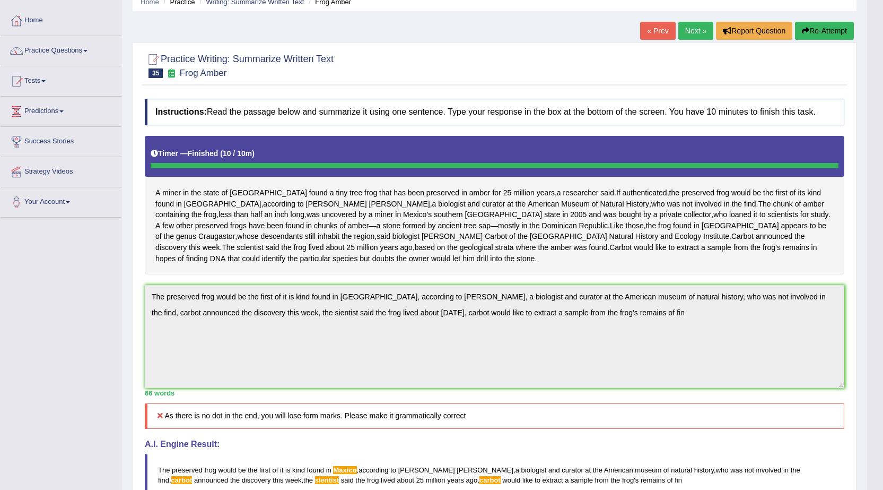
scroll to position [28, 0]
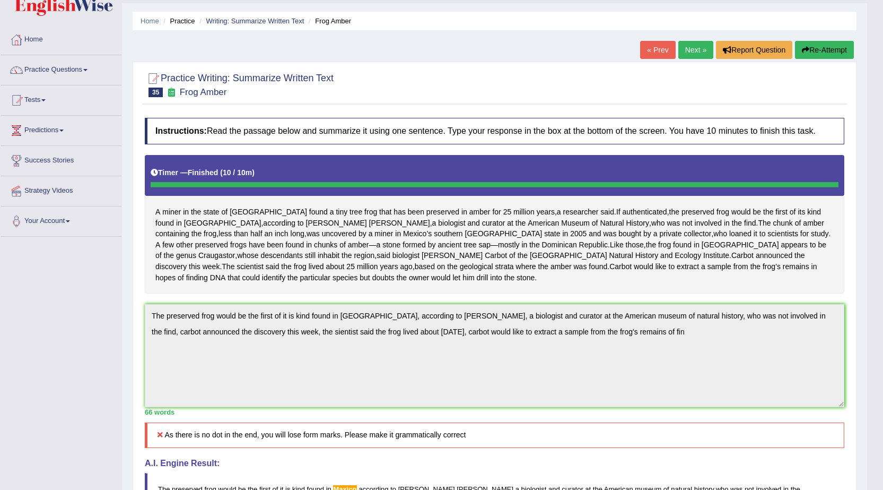
click at [805, 43] on button "Re-Attempt" at bounding box center [824, 50] width 59 height 18
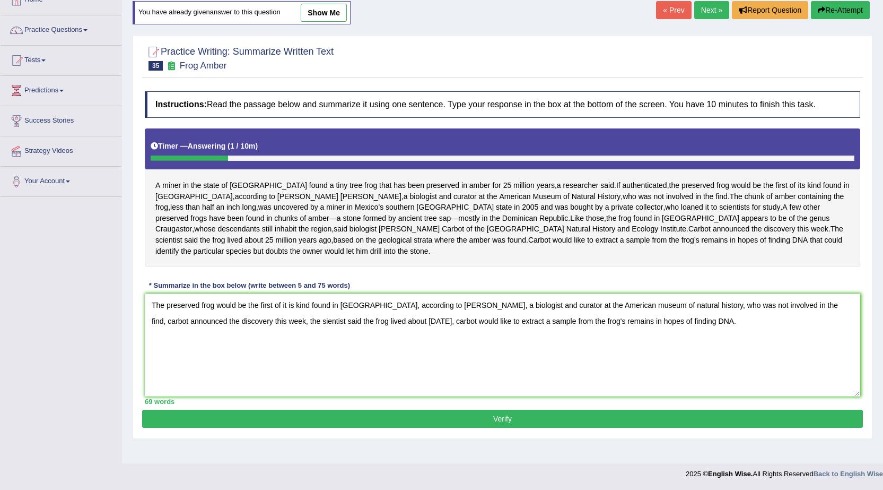
type textarea "The preserved frog would be the first of it is kind found in [GEOGRAPHIC_DATA],…"
click at [200, 428] on button "Verify" at bounding box center [502, 418] width 721 height 18
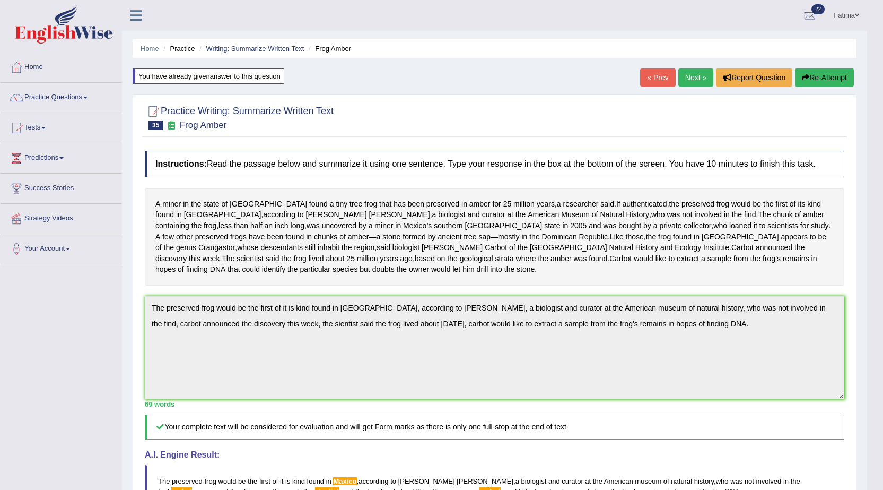
click at [754, 327] on div "Instructions: Read the passage below and summarize it using one sentence. Type …" at bounding box center [494, 377] width 705 height 464
click at [820, 75] on button "Re-Attempt" at bounding box center [824, 77] width 59 height 18
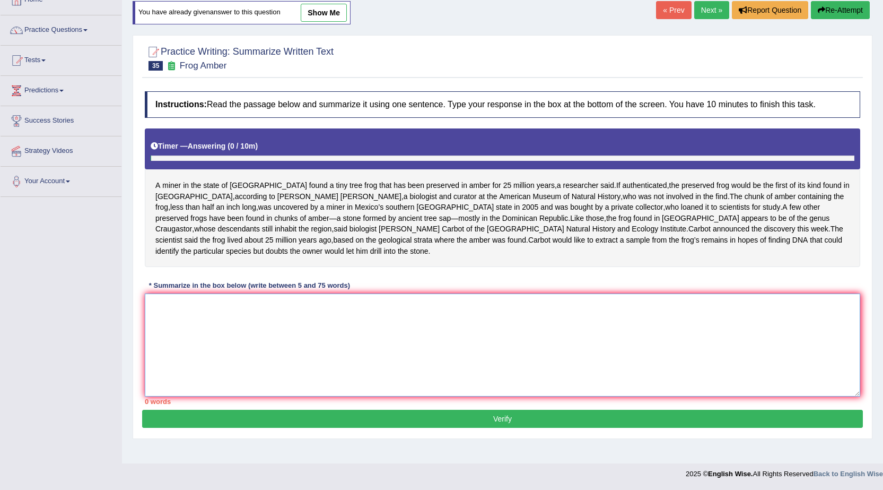
click at [349, 333] on textarea at bounding box center [503, 344] width 716 height 103
paste textarea "The preserved frog would be the first of it is kind found in Maxico, according …"
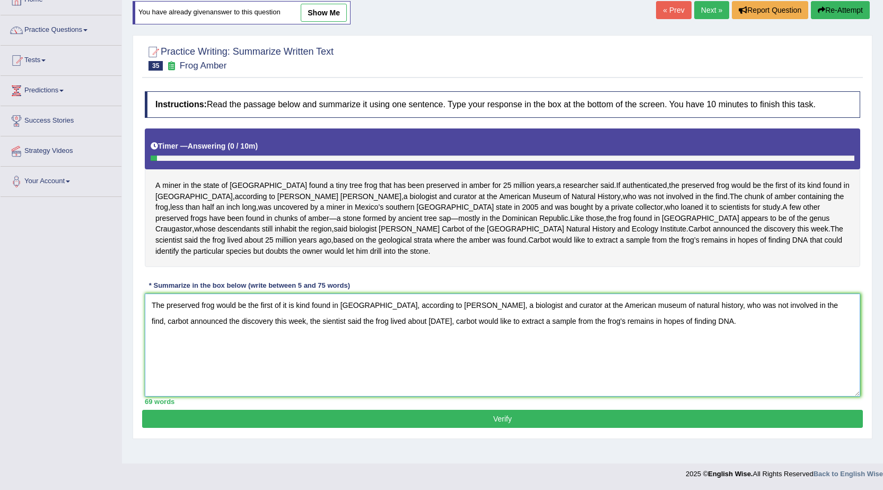
click at [267, 336] on textarea "The preserved frog would be the first of it is kind found in Maxico, according …" at bounding box center [503, 344] width 716 height 103
click at [813, 320] on textarea "The preserved frog would be the first of it is kind found in Maxico, according …" at bounding box center [503, 344] width 716 height 103
drag, startPoint x: 363, startPoint y: 324, endPoint x: 330, endPoint y: 340, distance: 36.8
click at [353, 328] on textarea "The preserved frog would be the first of it is kind found in Maxico, according …" at bounding box center [503, 344] width 716 height 103
click at [361, 321] on textarea "The preserved frog would be the first of it is kind found in Maxico, according …" at bounding box center [503, 344] width 716 height 103
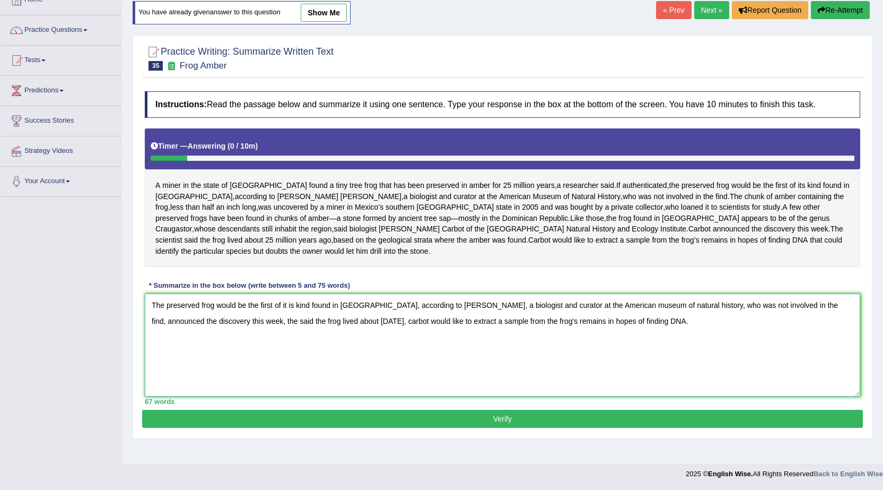
click at [364, 323] on textarea "The preserved frog would be the first of it is kind found in Maxico, according …" at bounding box center [503, 344] width 716 height 103
drag, startPoint x: 405, startPoint y: 335, endPoint x: 403, endPoint y: 348, distance: 12.9
click at [405, 339] on textarea "The preserved frog would be the first of it is kind found in mexico, according …" at bounding box center [503, 344] width 716 height 103
type textarea "The preserved frog would be the first of it is kind found in mexico, according …"
click at [335, 428] on button "Verify" at bounding box center [502, 418] width 721 height 18
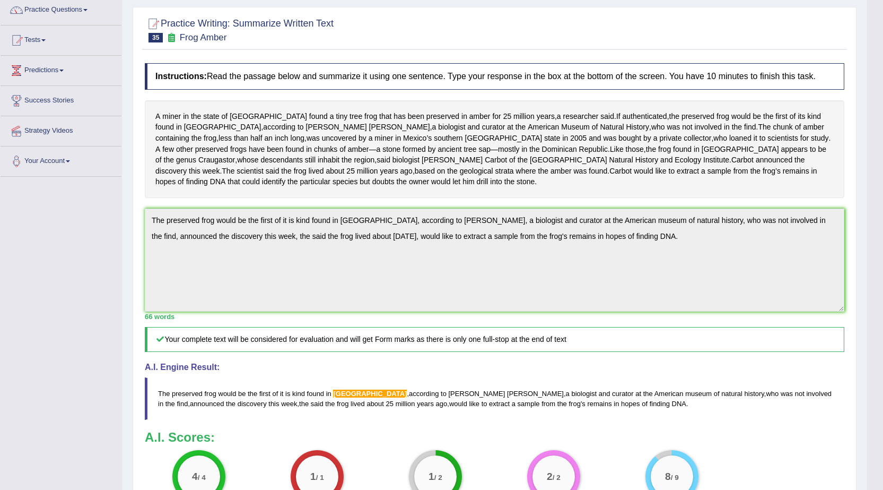
scroll to position [53, 0]
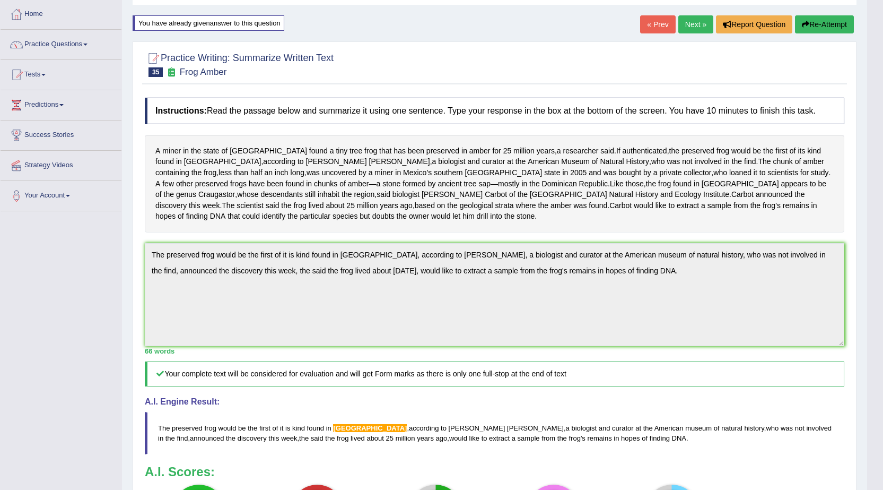
click at [825, 15] on button "Re-Attempt" at bounding box center [824, 24] width 59 height 18
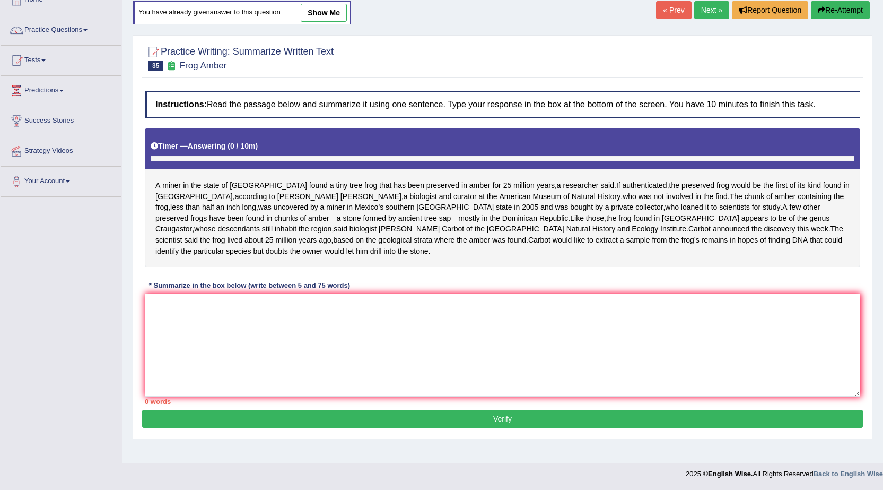
scroll to position [84, 0]
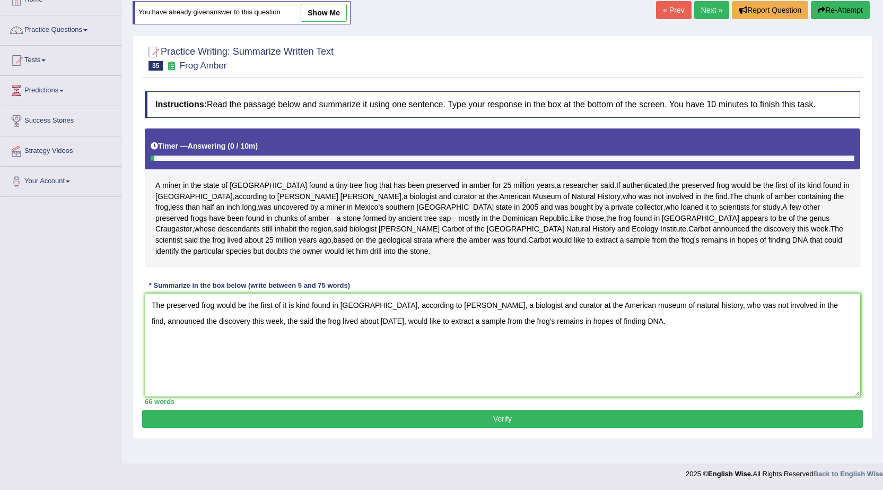
click at [363, 320] on textarea "The preserved frog would be the first of it is kind found in [GEOGRAPHIC_DATA],…" at bounding box center [503, 344] width 716 height 103
type textarea "The preserved frog would be the first of it is kind found, according to David G…"
click at [387, 428] on button "Verify" at bounding box center [502, 418] width 721 height 18
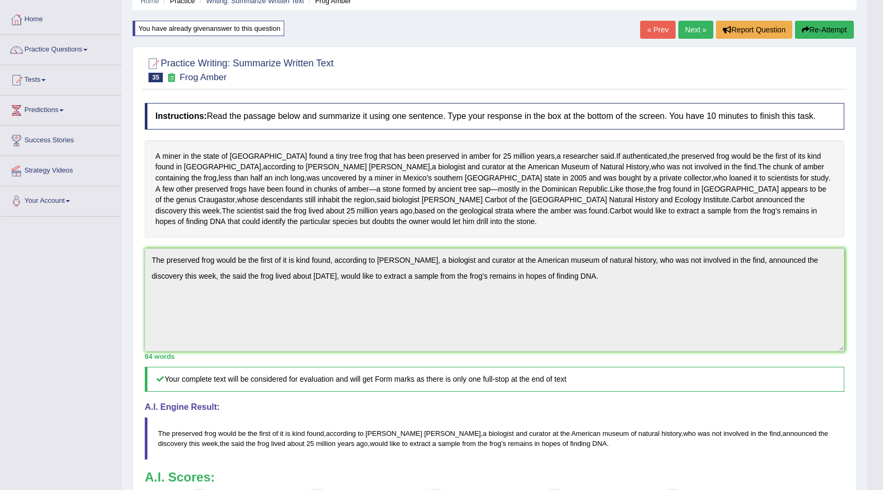
scroll to position [45, 0]
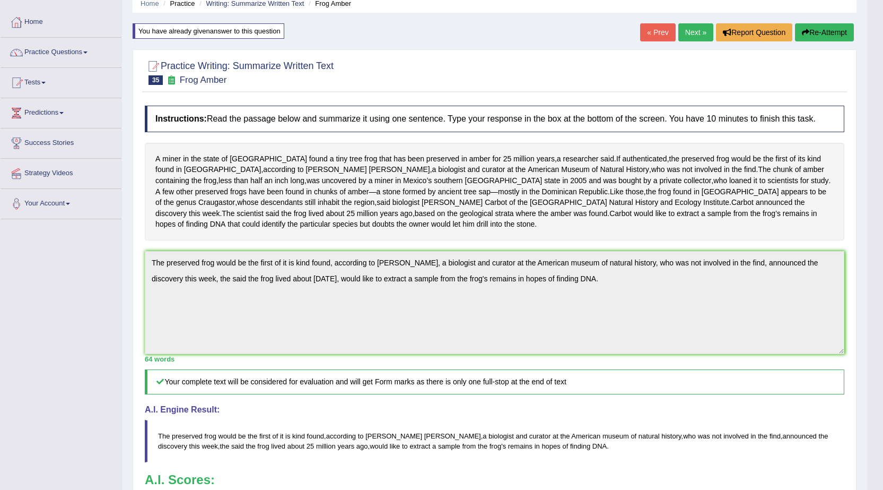
click at [682, 29] on link "Next »" at bounding box center [695, 32] width 35 height 18
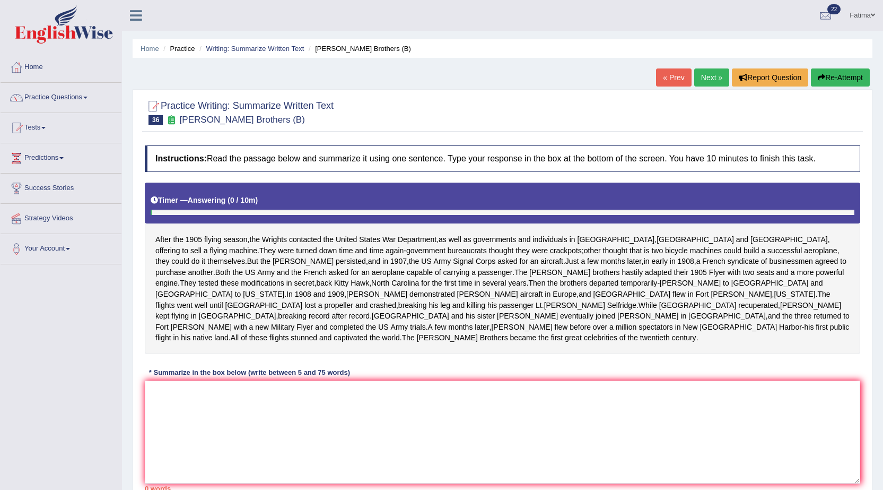
click at [438, 380] on textarea at bounding box center [503, 431] width 716 height 103
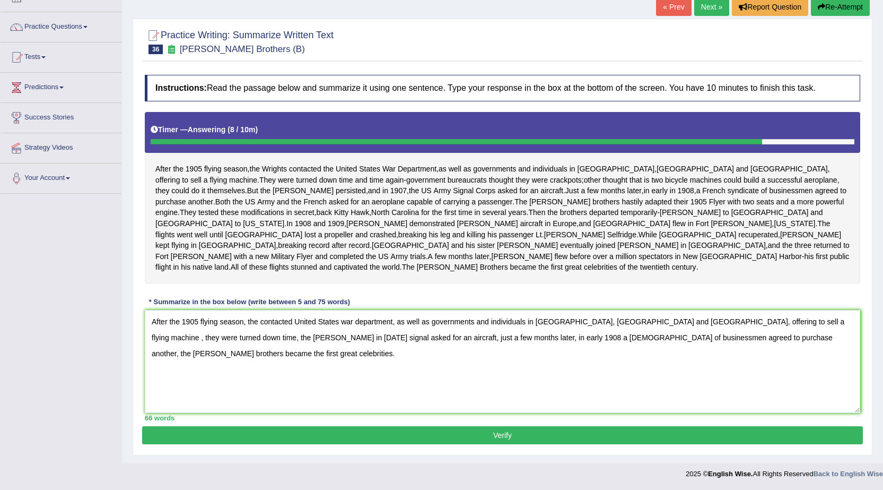
type textarea "After the 1905 flying season, the contacted United States war department, as we…"
drag, startPoint x: 347, startPoint y: 440, endPoint x: 348, endPoint y: 399, distance: 40.8
click at [347, 439] on button "Verify" at bounding box center [502, 435] width 721 height 18
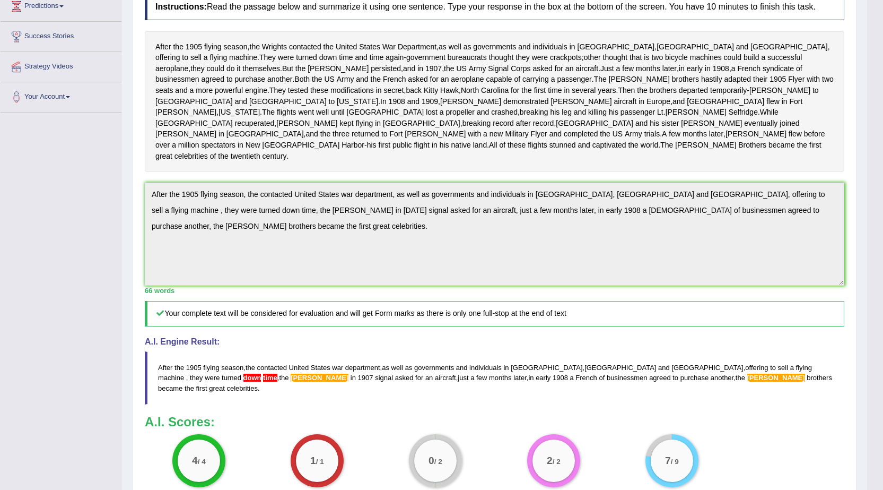
scroll to position [265, 0]
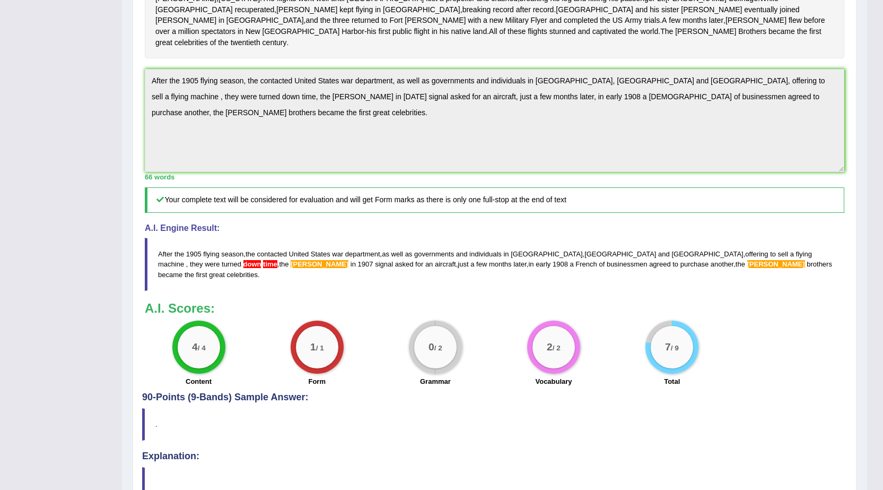
click at [857, 109] on div "Home Practice Writing: Summarize Written Text [PERSON_NAME] Brothers (B) « Prev…" at bounding box center [494, 129] width 745 height 789
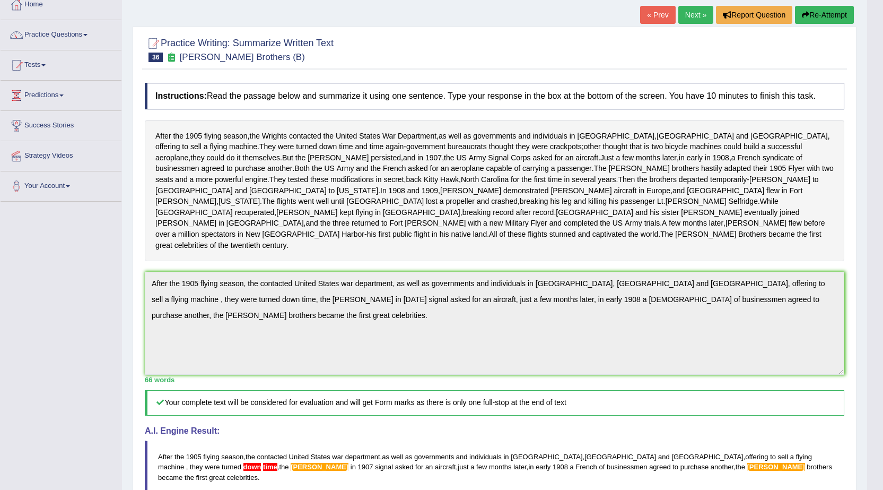
scroll to position [53, 0]
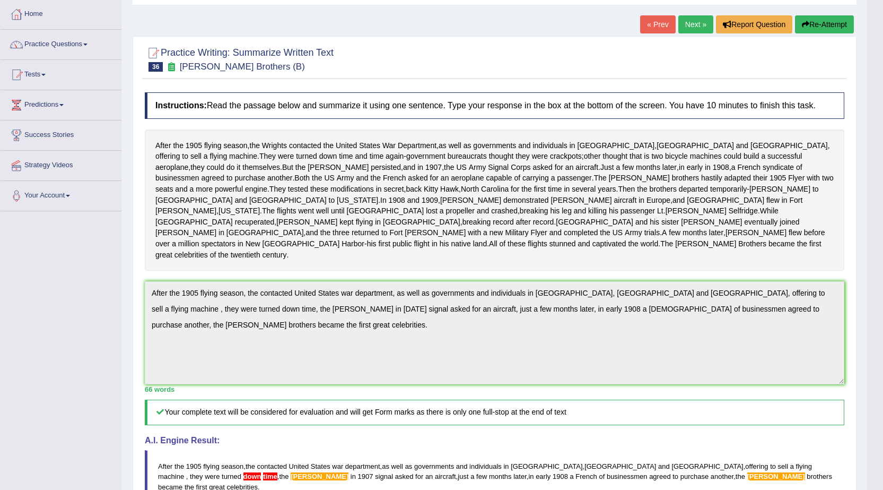
click at [826, 28] on button "Re-Attempt" at bounding box center [824, 24] width 59 height 18
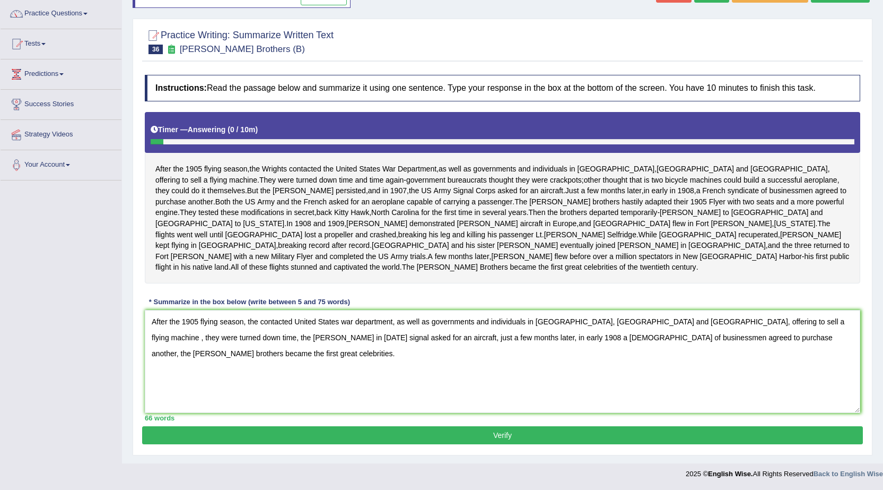
drag, startPoint x: 641, startPoint y: 335, endPoint x: 646, endPoint y: 353, distance: 19.2
click at [641, 335] on textarea "After the 1905 flying season, the contacted United States war department, as we…" at bounding box center [503, 361] width 716 height 103
click at [184, 337] on textarea "After the 1905 flying season, the contacted United States war department, as we…" at bounding box center [503, 361] width 716 height 103
type textarea "After the 1905 flying season, the contacted United States war department, as we…"
click at [442, 442] on button "Verify" at bounding box center [502, 435] width 721 height 18
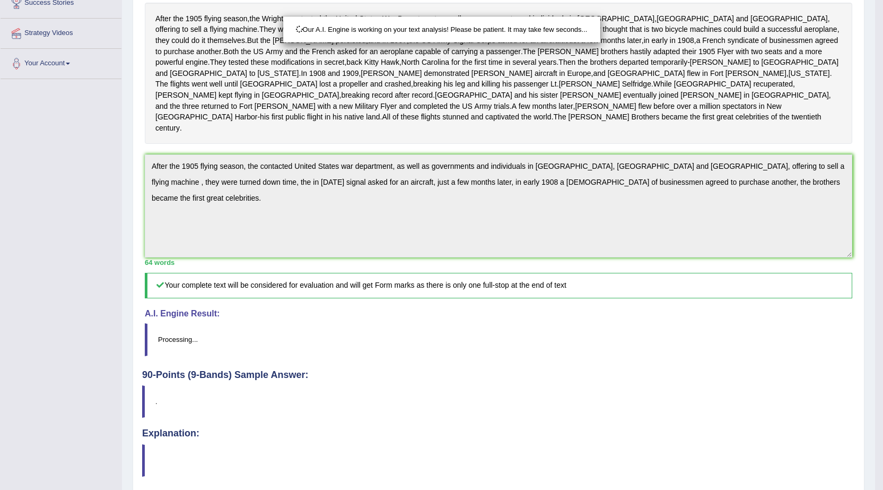
scroll to position [207, 0]
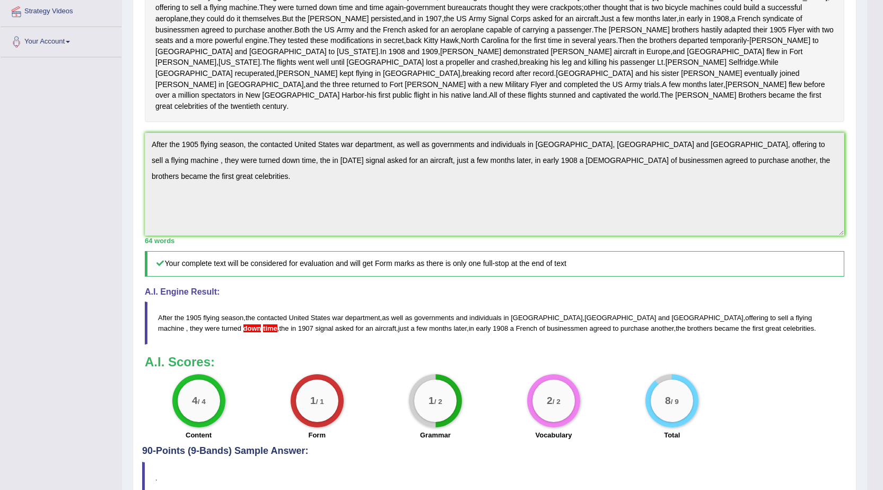
click at [883, 211] on html "Toggle navigation Home Practice Questions Speaking Practice Read Aloud Repeat S…" at bounding box center [441, 38] width 883 height 490
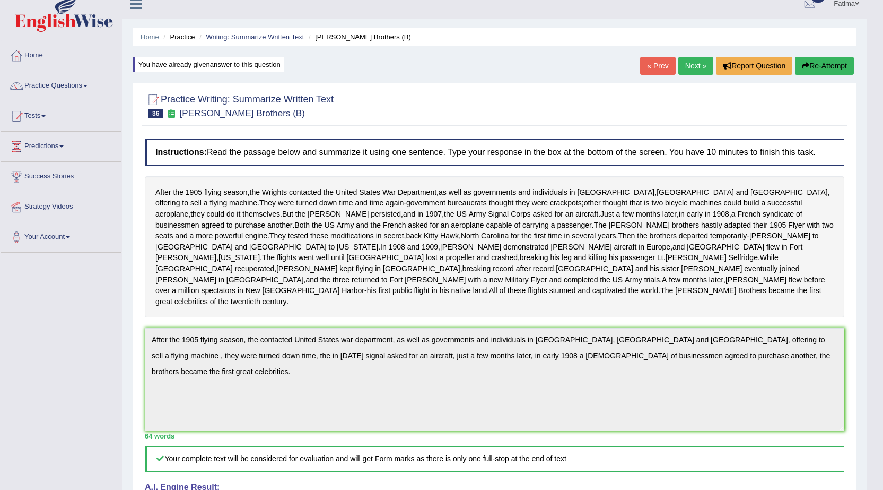
scroll to position [0, 0]
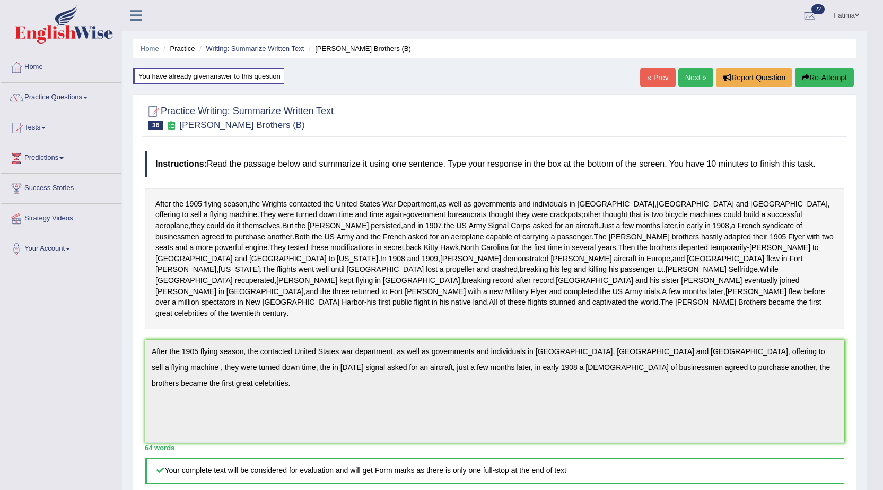
click at [829, 78] on button "Re-Attempt" at bounding box center [824, 77] width 59 height 18
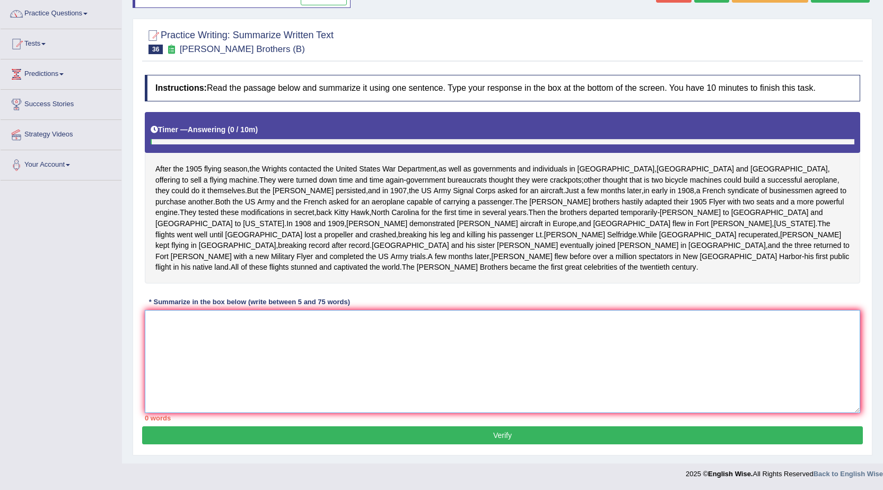
click at [480, 326] on textarea at bounding box center [503, 361] width 716 height 103
paste textarea "After the 1905 flying season, the contacted United States war department, as we…"
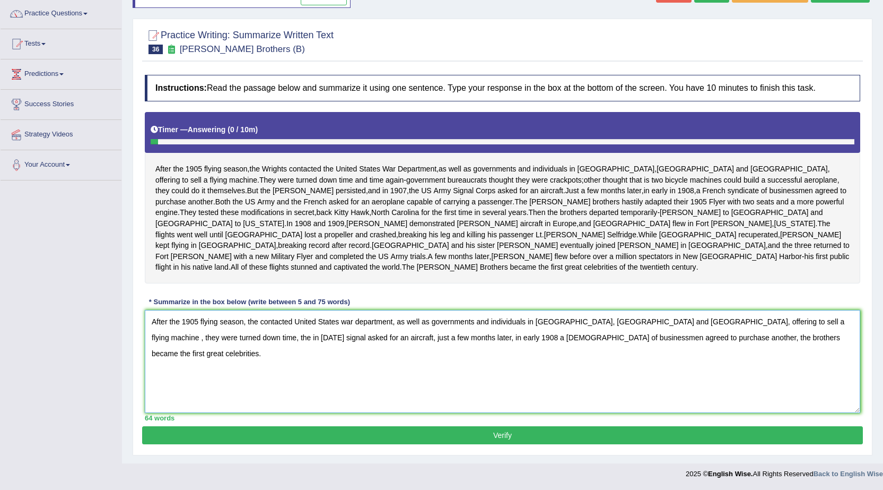
click at [840, 323] on textarea "After the 1905 flying season, the contacted United States war department, as we…" at bounding box center [503, 361] width 716 height 103
type textarea "After the 1905 flying season, the contacted United States war department, as we…"
click at [535, 437] on button "Verify" at bounding box center [502, 435] width 721 height 18
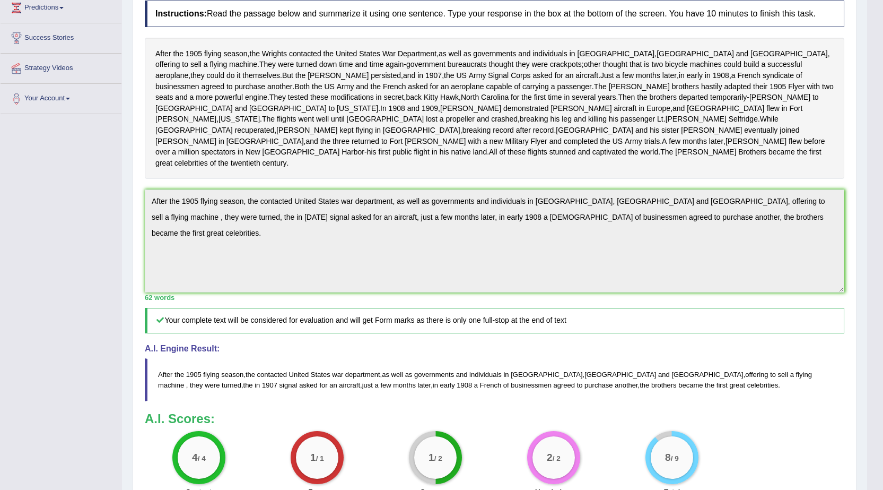
scroll to position [109, 0]
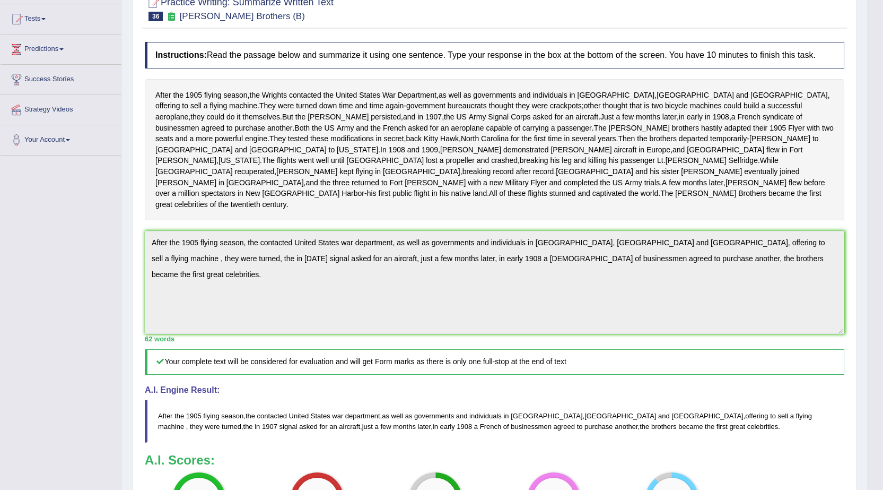
click at [101, 261] on div "Toggle navigation Home Practice Questions Speaking Practice Read Aloud Repeat S…" at bounding box center [433, 293] width 867 height 805
drag, startPoint x: 99, startPoint y: 255, endPoint x: 99, endPoint y: 249, distance: 5.3
click at [99, 250] on div "Toggle navigation Home Practice Questions Speaking Practice Read Aloud Repeat S…" at bounding box center [433, 293] width 867 height 805
drag, startPoint x: 104, startPoint y: 230, endPoint x: 109, endPoint y: 219, distance: 12.6
click at [108, 221] on div "Toggle navigation Home Practice Questions Speaking Practice Read Aloud Repeat S…" at bounding box center [433, 293] width 867 height 805
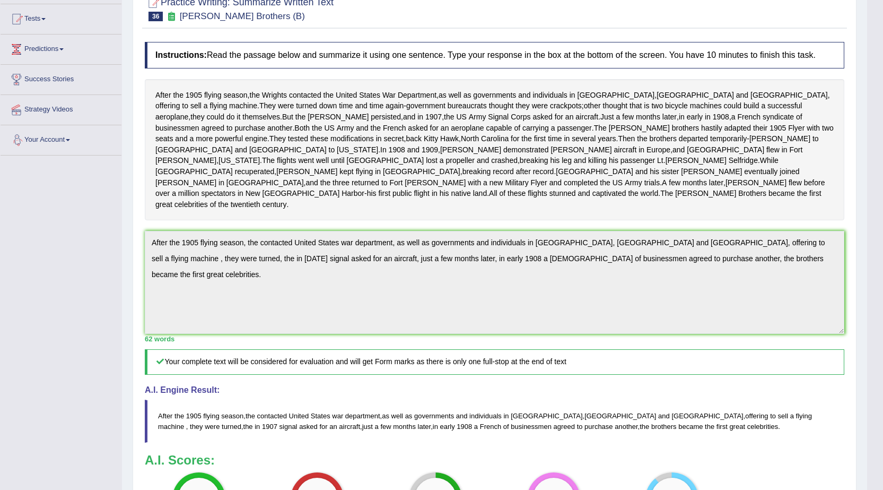
click at [135, 230] on div "Practice Writing: Summarize Written Text 36 Wright Brothers (B) Instructions: R…" at bounding box center [495, 327] width 724 height 682
click at [133, 229] on div "Practice Writing: Summarize Written Text 36 Wright Brothers (B) Instructions: R…" at bounding box center [495, 327] width 724 height 682
click at [133, 228] on div "Practice Writing: Summarize Written Text 36 Wright Brothers (B) Instructions: R…" at bounding box center [495, 327] width 724 height 682
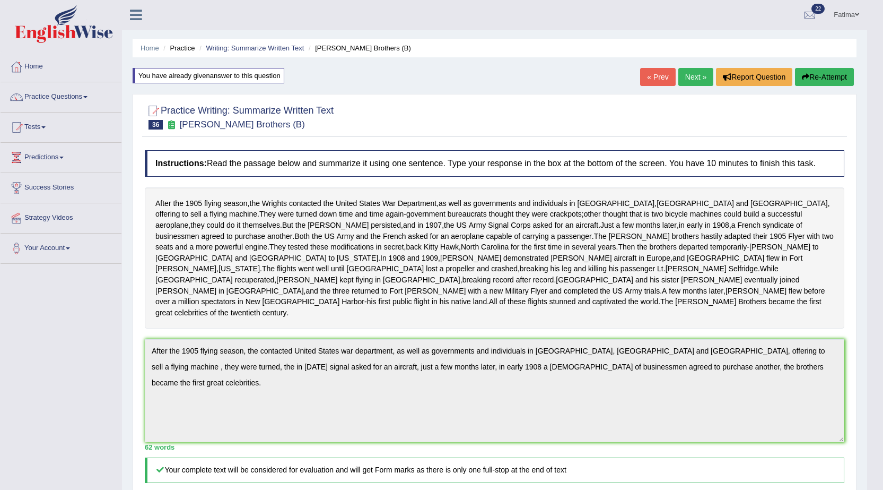
scroll to position [0, 0]
click at [820, 80] on button "Re-Attempt" at bounding box center [824, 77] width 59 height 18
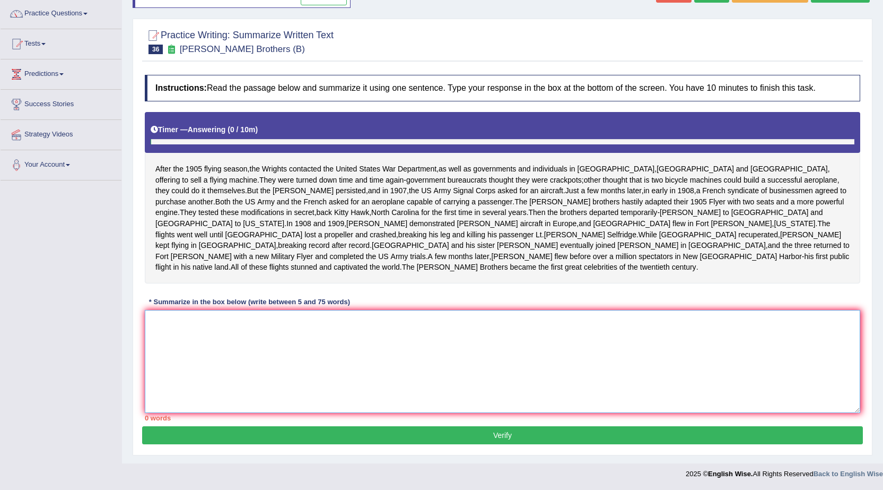
click at [519, 348] on textarea at bounding box center [503, 361] width 716 height 103
paste textarea "After the 1905 flying season, the contacted United States war department, as we…"
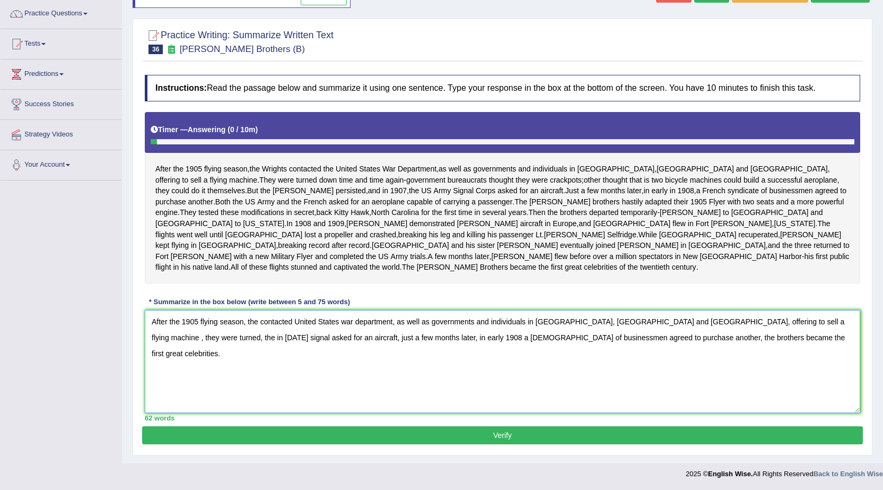
click at [805, 319] on textarea "After the 1905 flying season, the contacted United States war department, as we…" at bounding box center [503, 361] width 716 height 103
click at [807, 321] on textarea "After the 1905 flying season, the contacted United States war department, as we…" at bounding box center [503, 361] width 716 height 103
drag, startPoint x: 855, startPoint y: 214, endPoint x: 874, endPoint y: 178, distance: 40.3
type textarea "After the 1905 flying season, the contacted United States war department, as we…"
click at [504, 433] on button "Verify" at bounding box center [502, 435] width 721 height 18
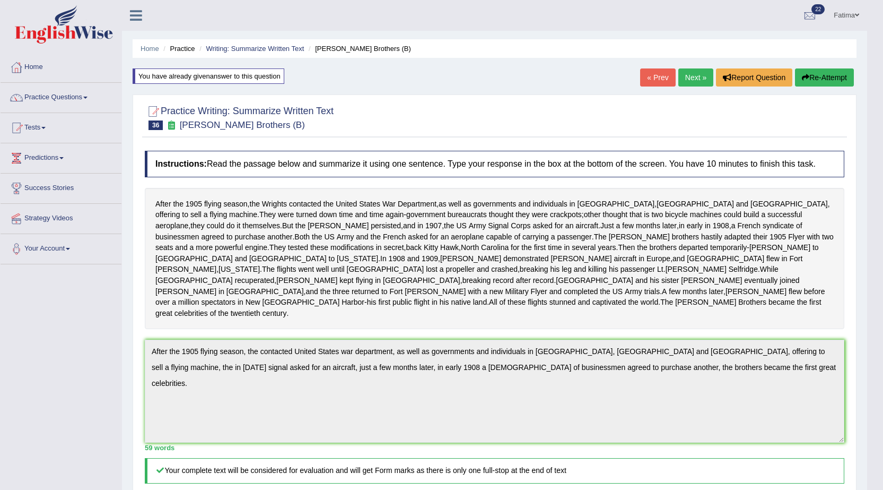
click at [682, 81] on link "Next »" at bounding box center [695, 77] width 35 height 18
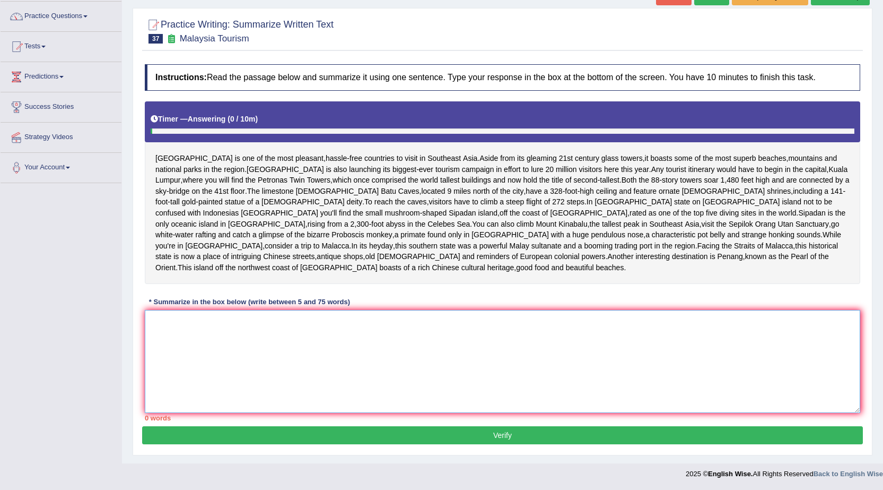
click at [400, 331] on textarea at bounding box center [503, 361] width 716 height 103
type textarea "M"
type textarea "O"
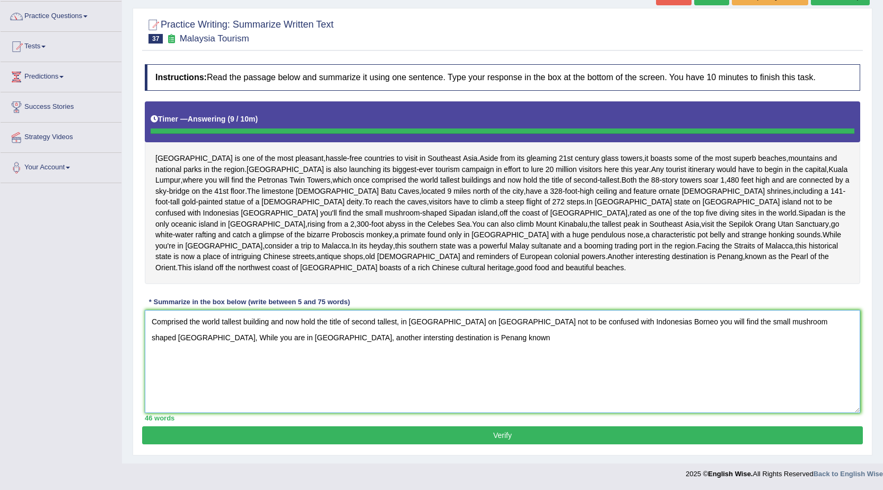
type textarea "Comprised the world tallest building and now hold the title of second tallest, …"
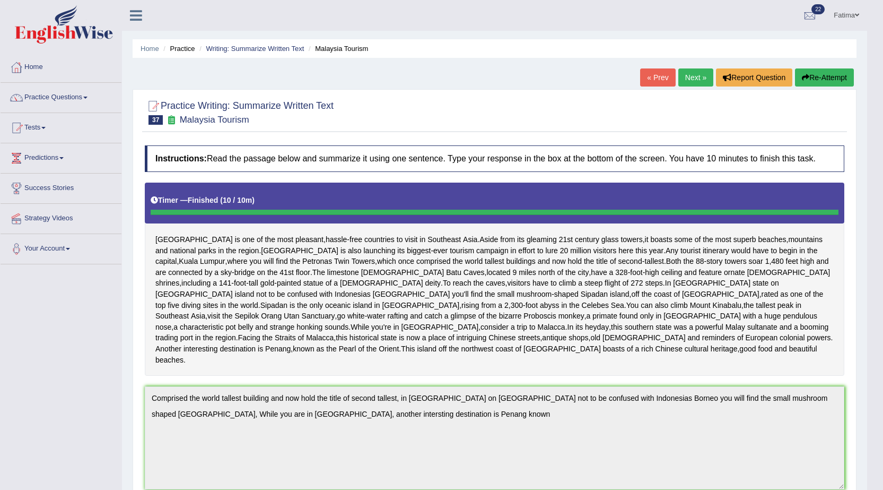
click at [818, 81] on button "Re-Attempt" at bounding box center [824, 77] width 59 height 18
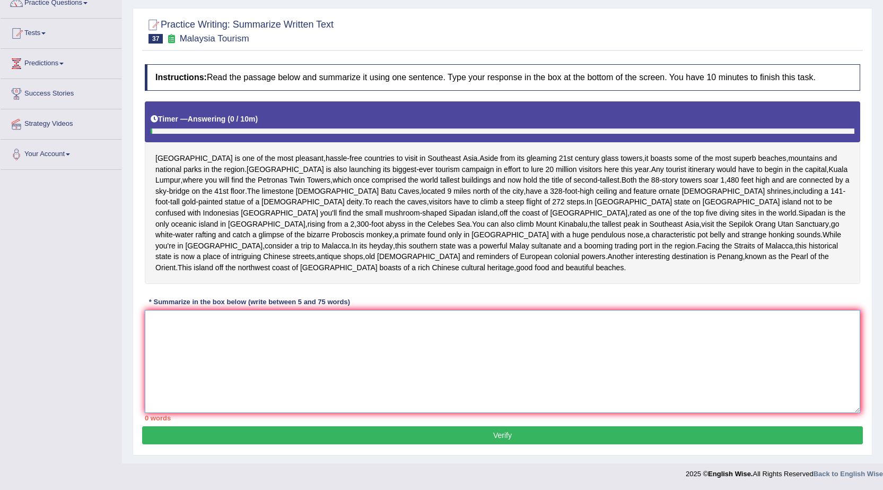
drag, startPoint x: 347, startPoint y: 360, endPoint x: 355, endPoint y: 352, distance: 10.9
click at [351, 354] on textarea at bounding box center [503, 361] width 716 height 103
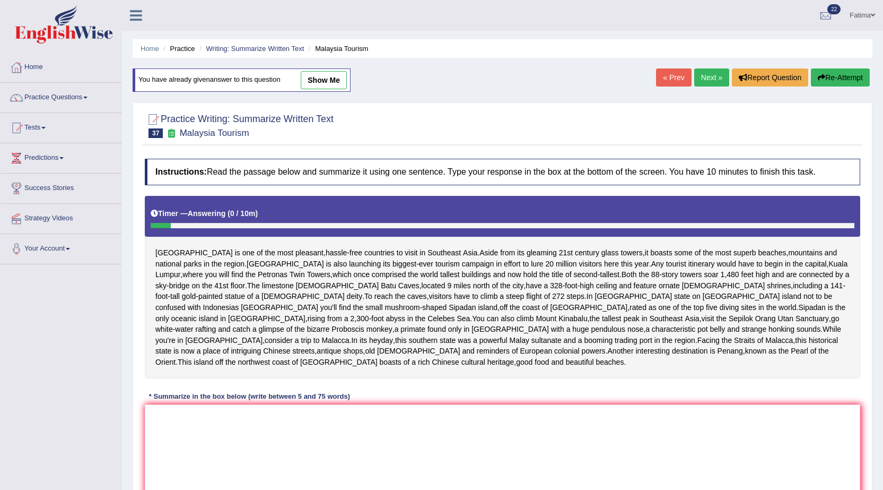
click at [854, 9] on link "Fatima" at bounding box center [862, 14] width 41 height 28
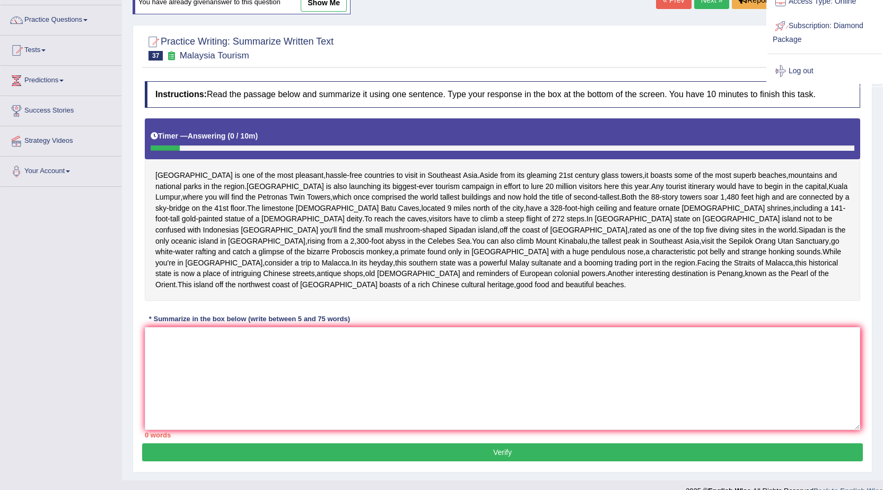
scroll to position [11, 0]
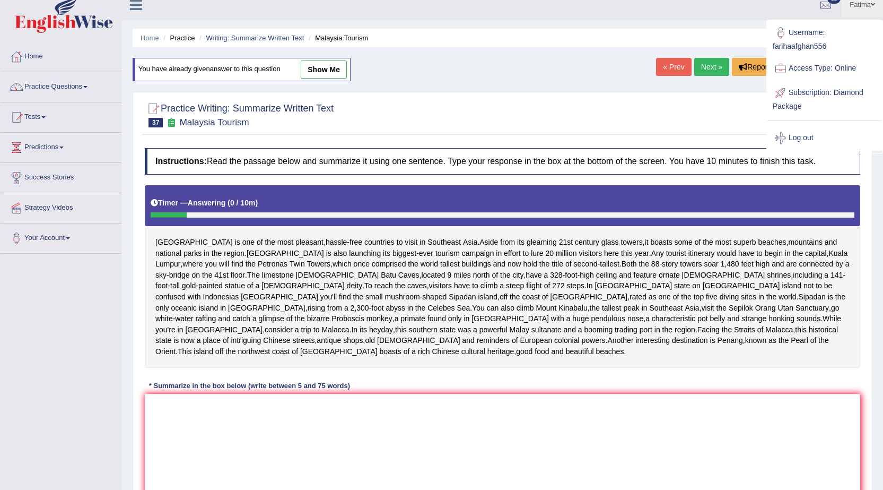
click at [804, 135] on link "Log out" at bounding box center [825, 138] width 115 height 24
